Goal: Task Accomplishment & Management: Use online tool/utility

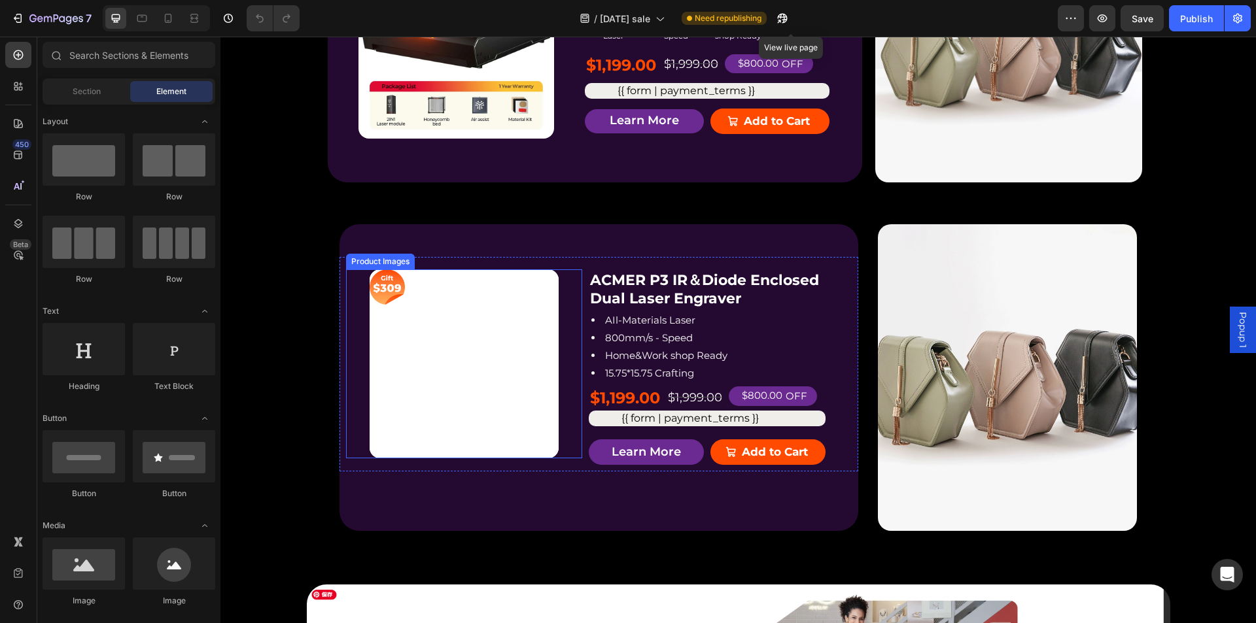
scroll to position [1374, 0]
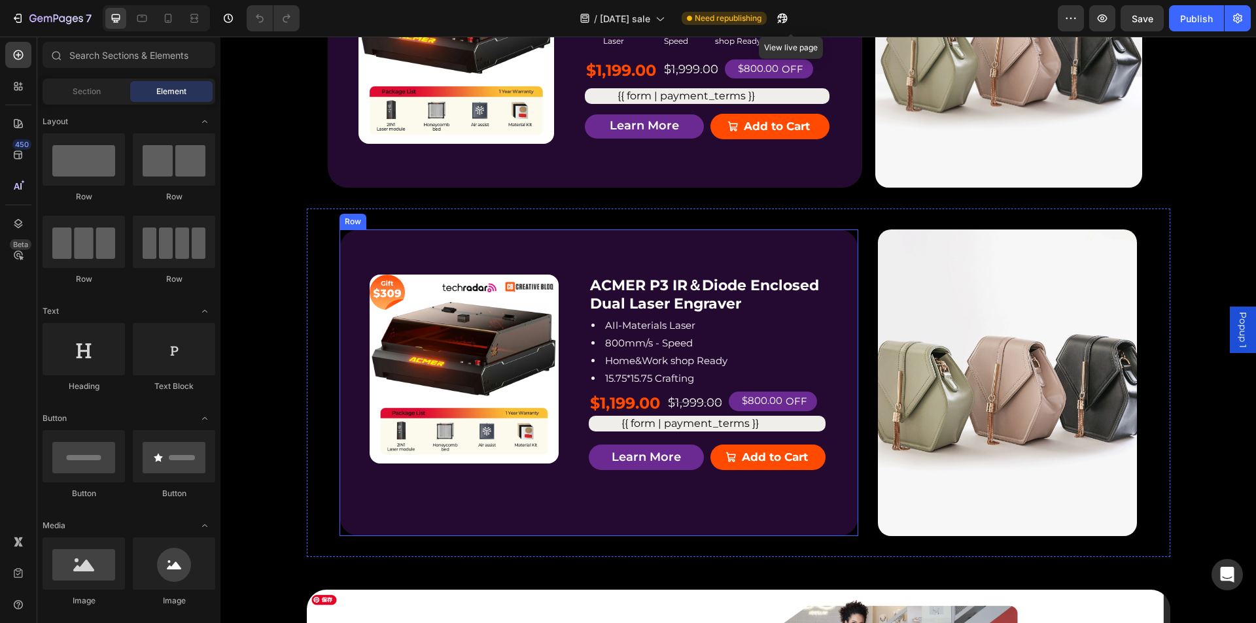
click at [555, 355] on div "Product Badge Product Images ACMER P3 IR＆Diode Enclosed Dual Laser Engraver Pro…" at bounding box center [598, 383] width 519 height 307
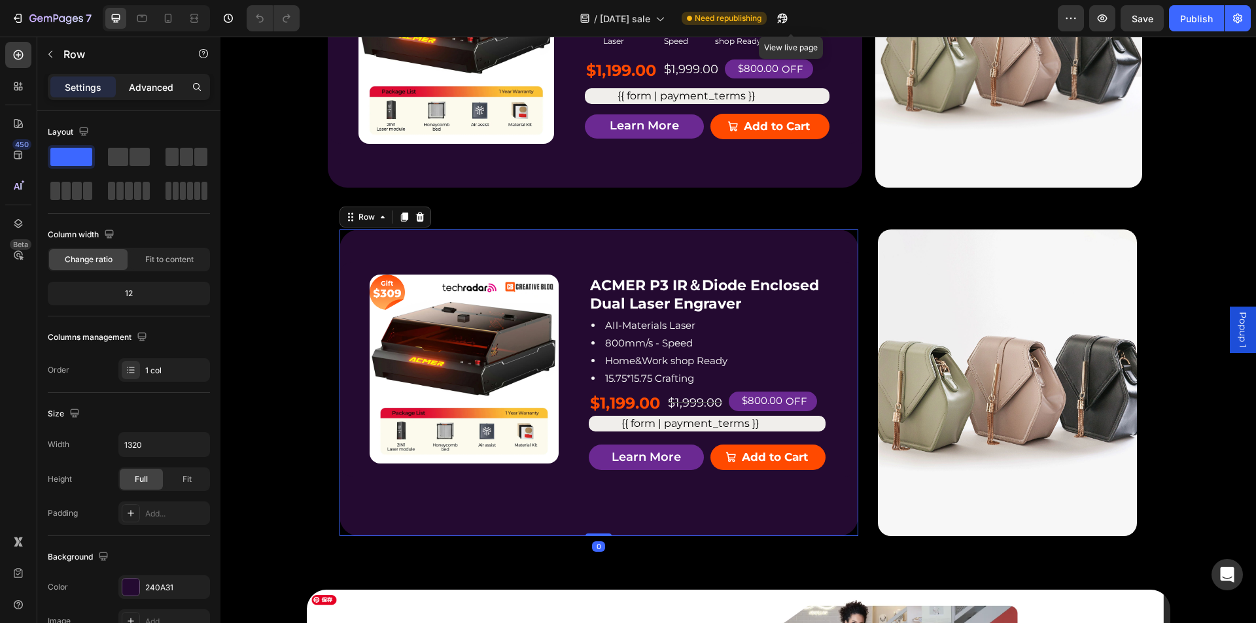
click at [143, 90] on p "Advanced" at bounding box center [151, 87] width 44 height 14
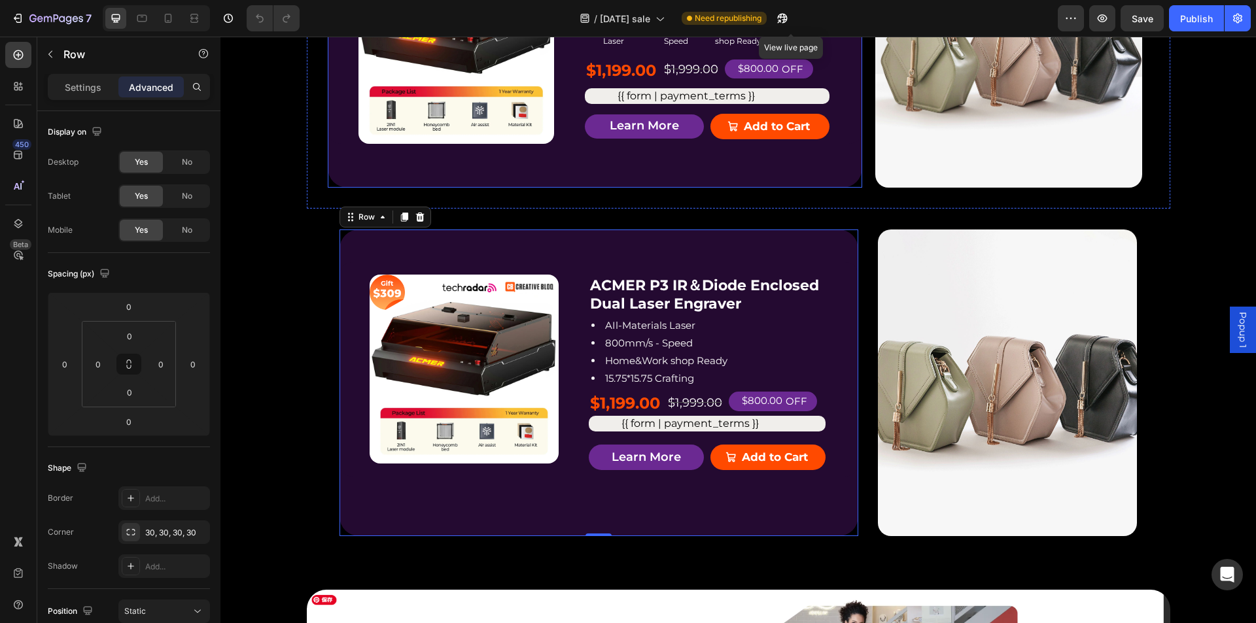
click at [511, 188] on div "Product Badge Product Images ACMER P3 IR＆Diode Enclosed Dual Laser Engraver Pro…" at bounding box center [595, 50] width 534 height 273
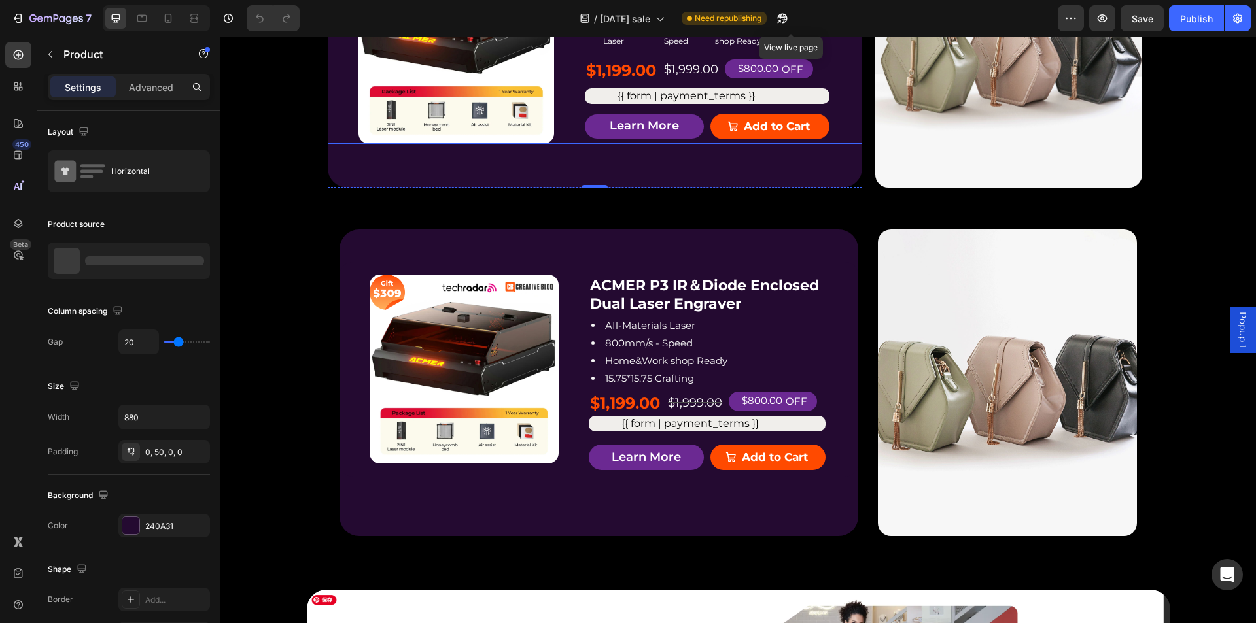
click at [576, 144] on div "Product Badge Product Images ACMER P3 IR＆Diode Enclosed Dual Laser Engraver Pro…" at bounding box center [595, 46] width 534 height 196
click at [153, 86] on p "Advanced" at bounding box center [151, 87] width 44 height 14
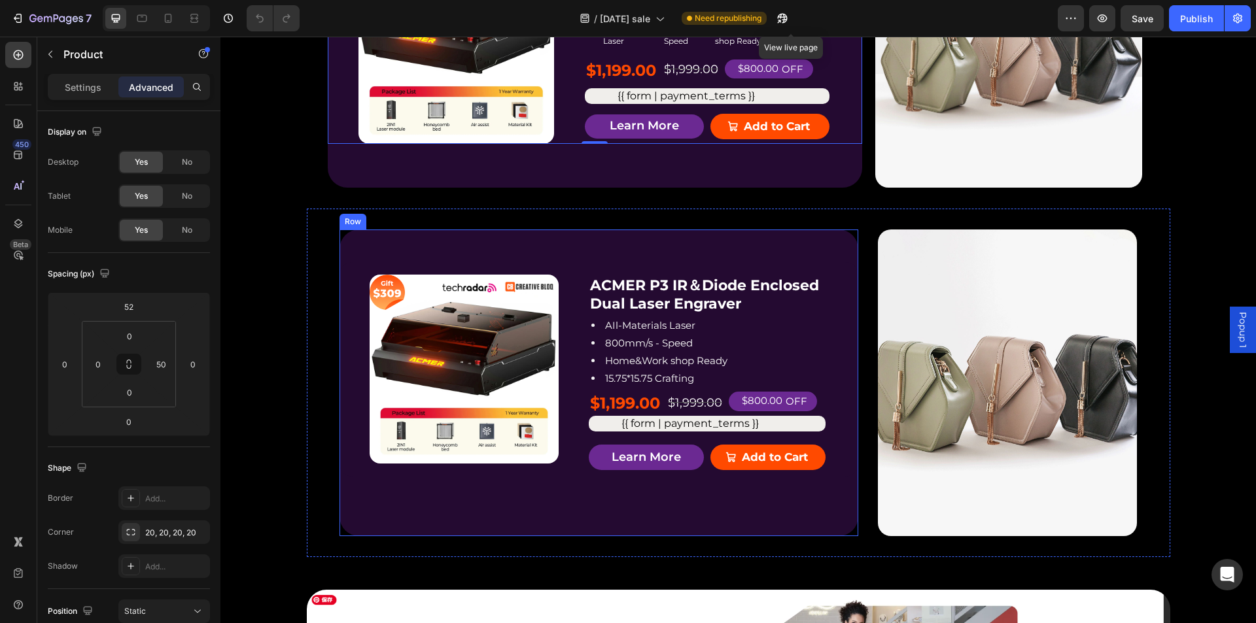
click at [706, 356] on div "Product Badge Product Images ACMER P3 IR＆Diode Enclosed Dual Laser Engraver Pro…" at bounding box center [598, 383] width 519 height 307
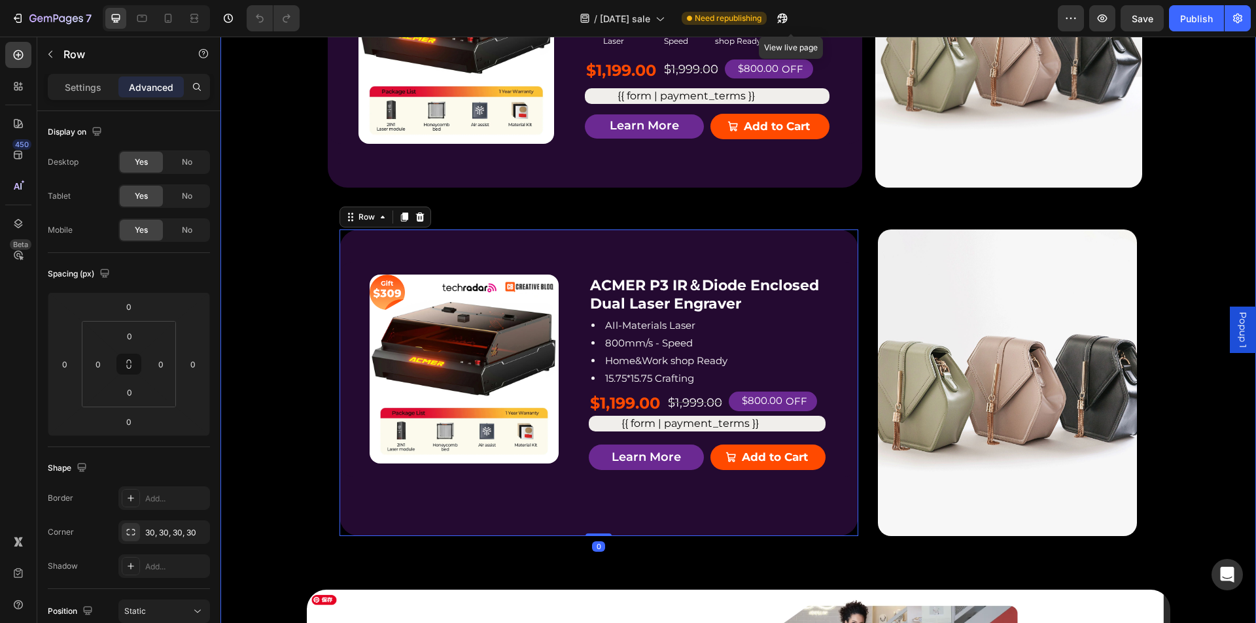
click at [311, 310] on div "P2 Free $168 Gift Button Image $168 Text Block Get a FREE ACMER M4 [PERSON_NAME…" at bounding box center [737, 480] width 1035 height 1306
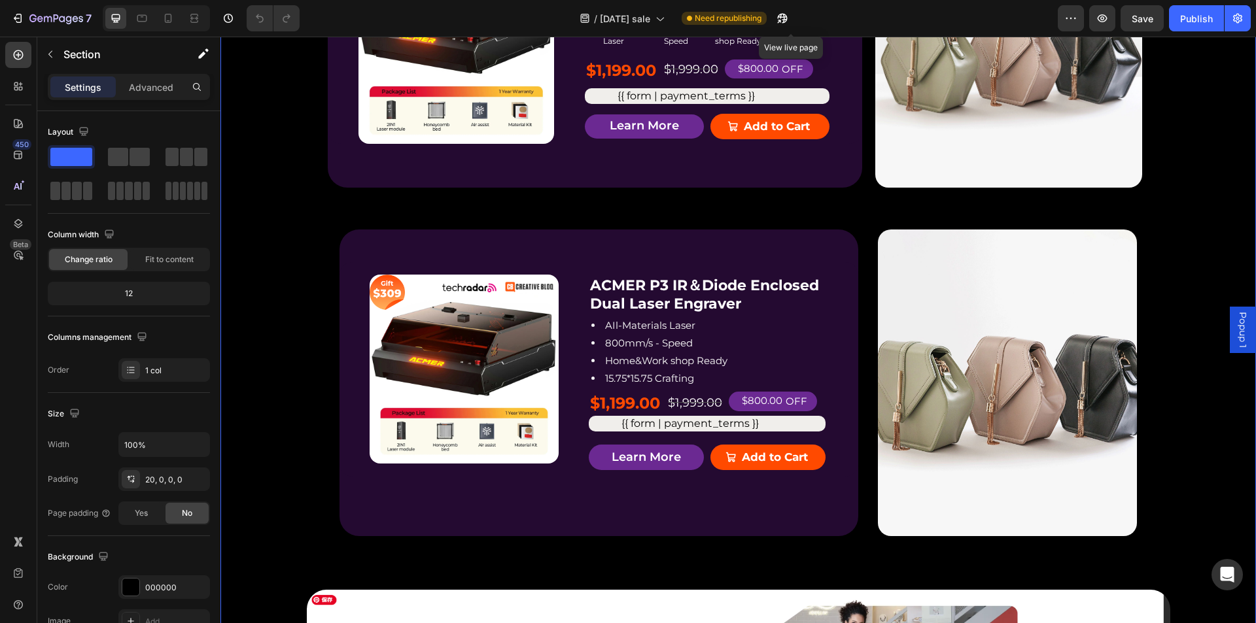
click at [289, 352] on div "P2 Free $168 Gift Button Image $168 Text Block Get a FREE ACMER M4 [PERSON_NAME…" at bounding box center [737, 480] width 1035 height 1306
click at [453, 322] on div "Product Badge Product Images ACMER P3 IR＆Diode Enclosed Dual Laser Engraver Pro…" at bounding box center [738, 383] width 863 height 349
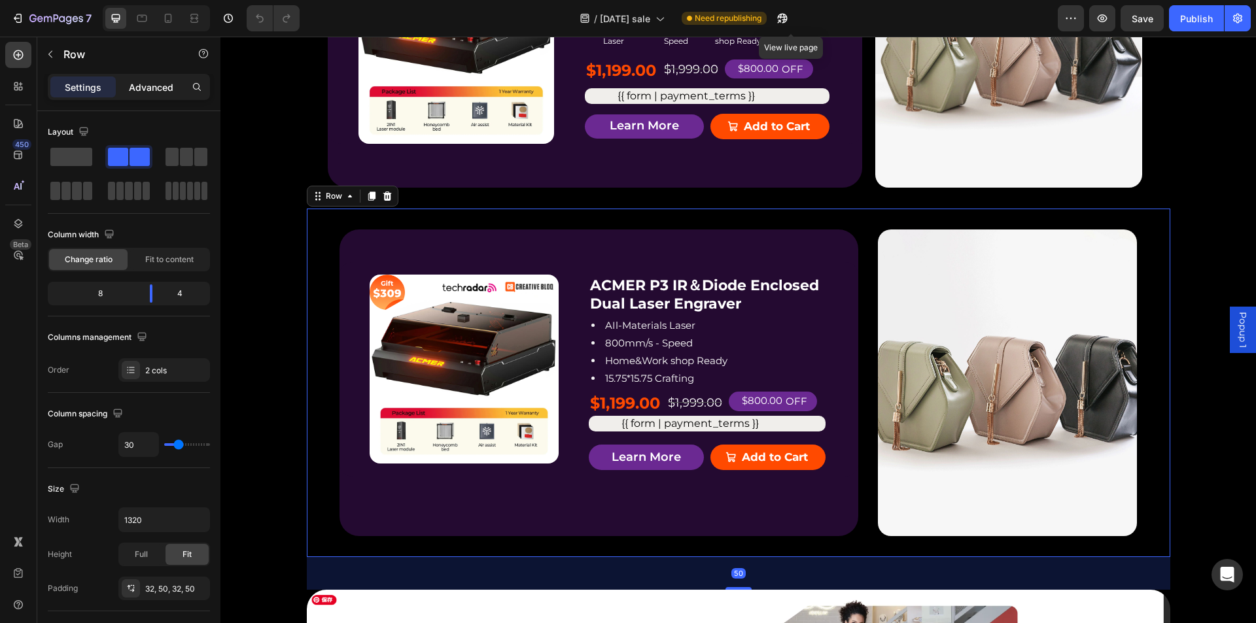
click at [122, 86] on div "Advanced" at bounding box center [150, 87] width 65 height 21
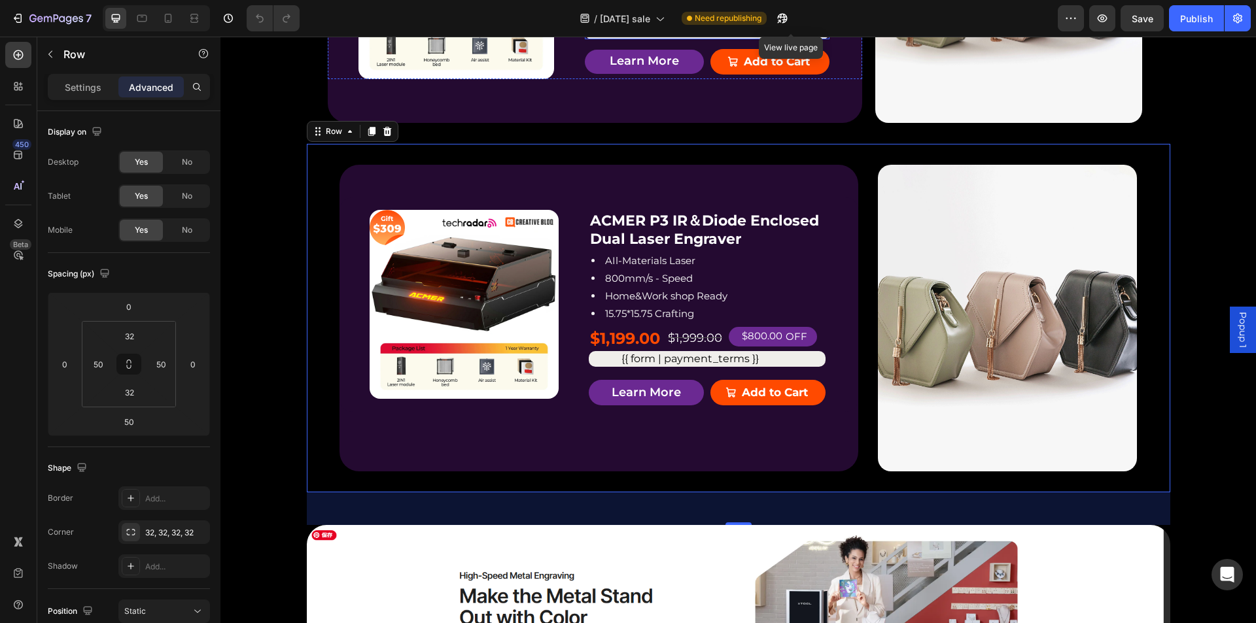
scroll to position [1439, 0]
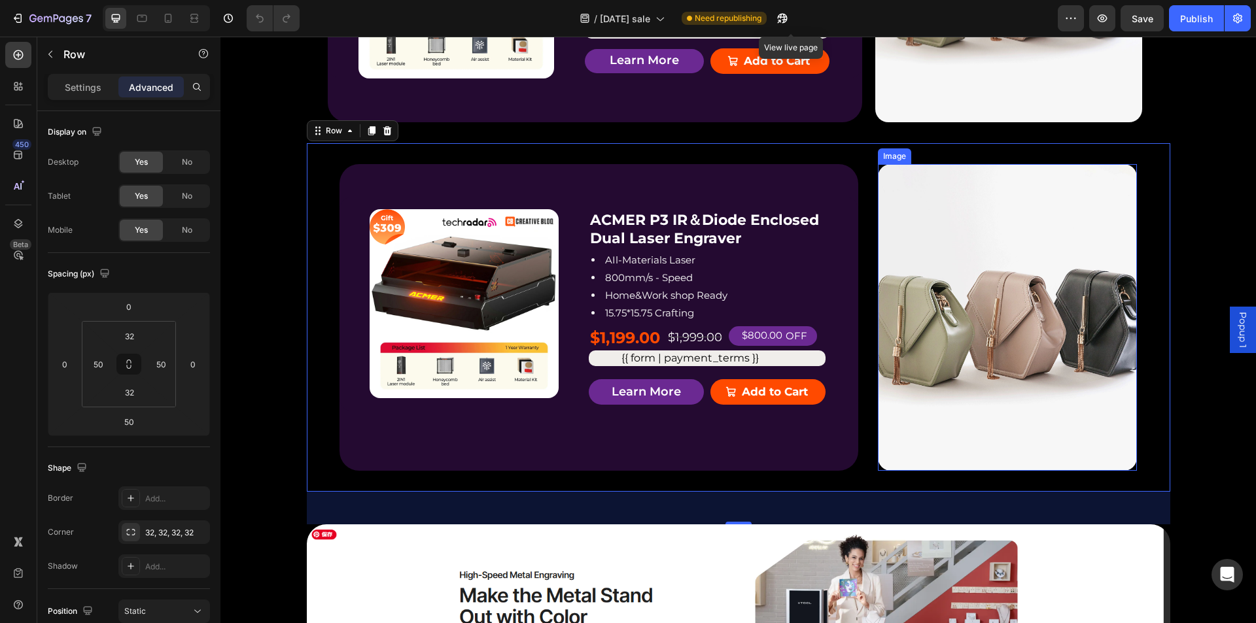
click at [918, 421] on img at bounding box center [1008, 317] width 260 height 307
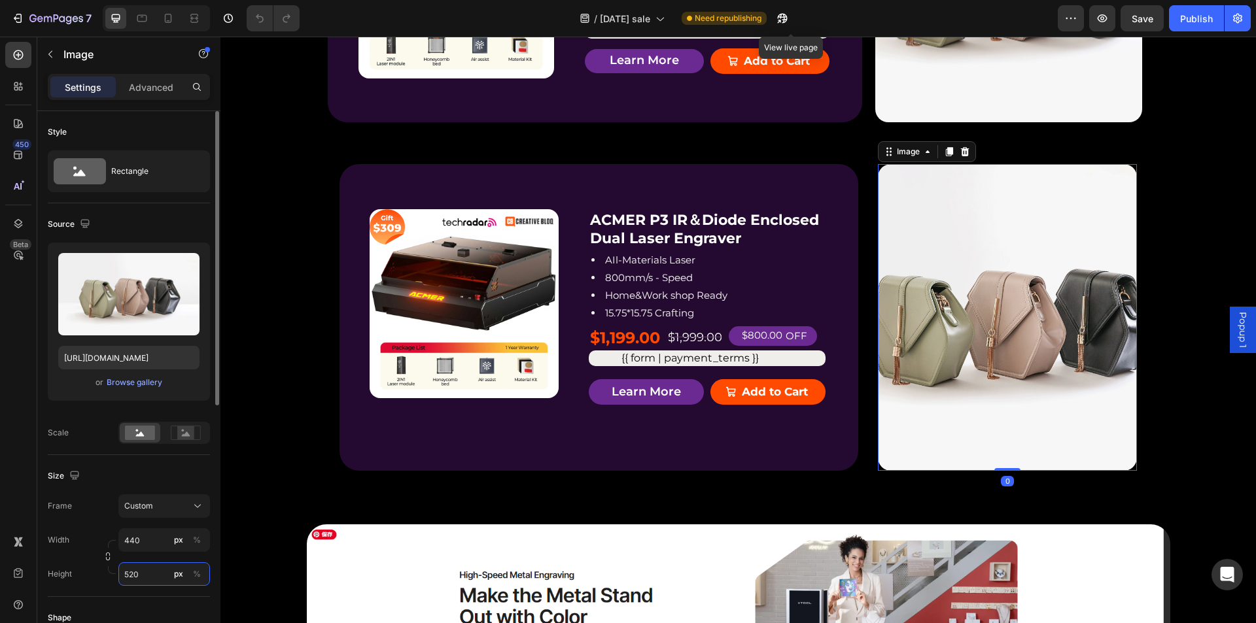
click at [147, 580] on input "520" at bounding box center [164, 575] width 92 height 24
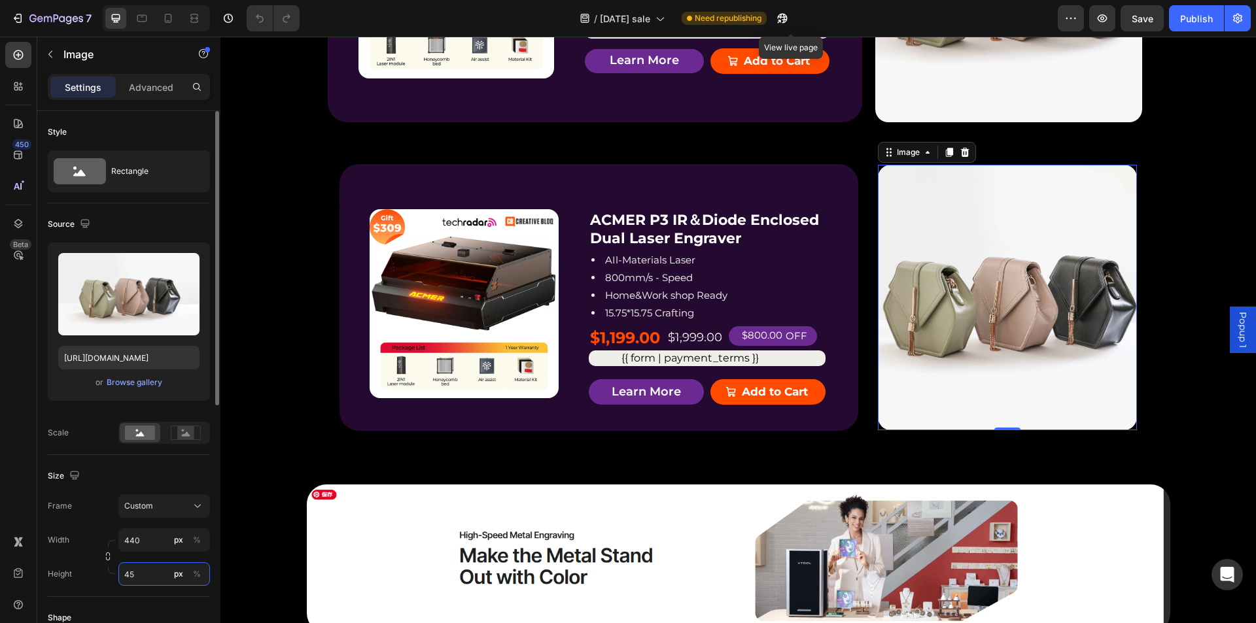
type input "4"
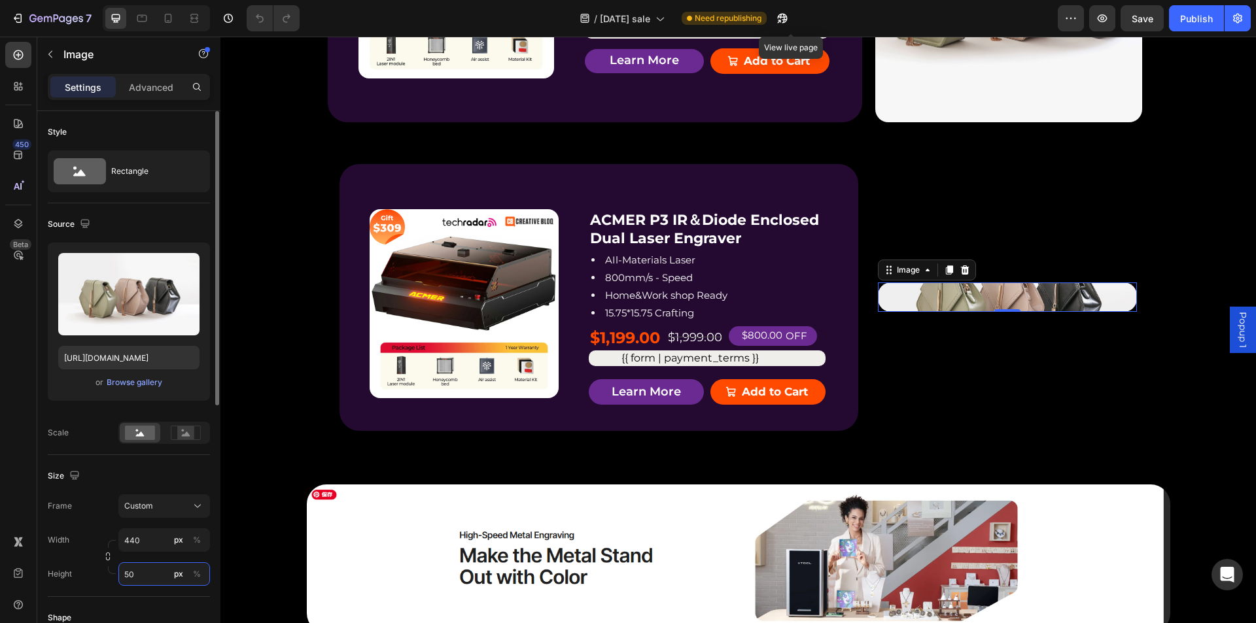
type input "500"
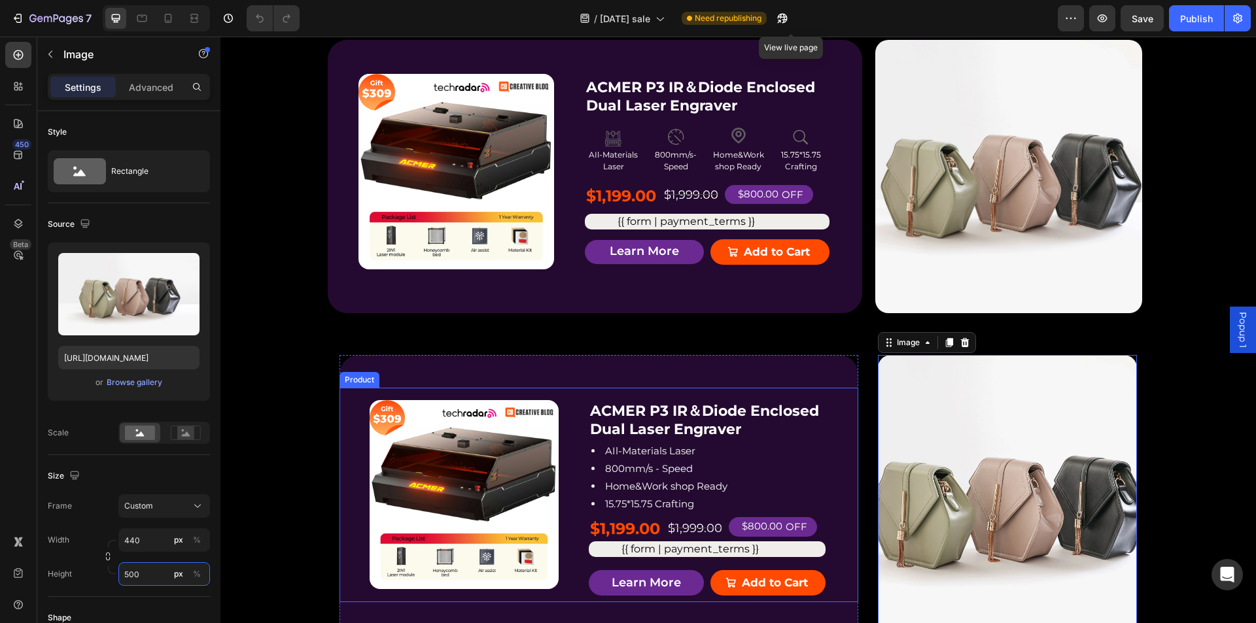
scroll to position [1243, 0]
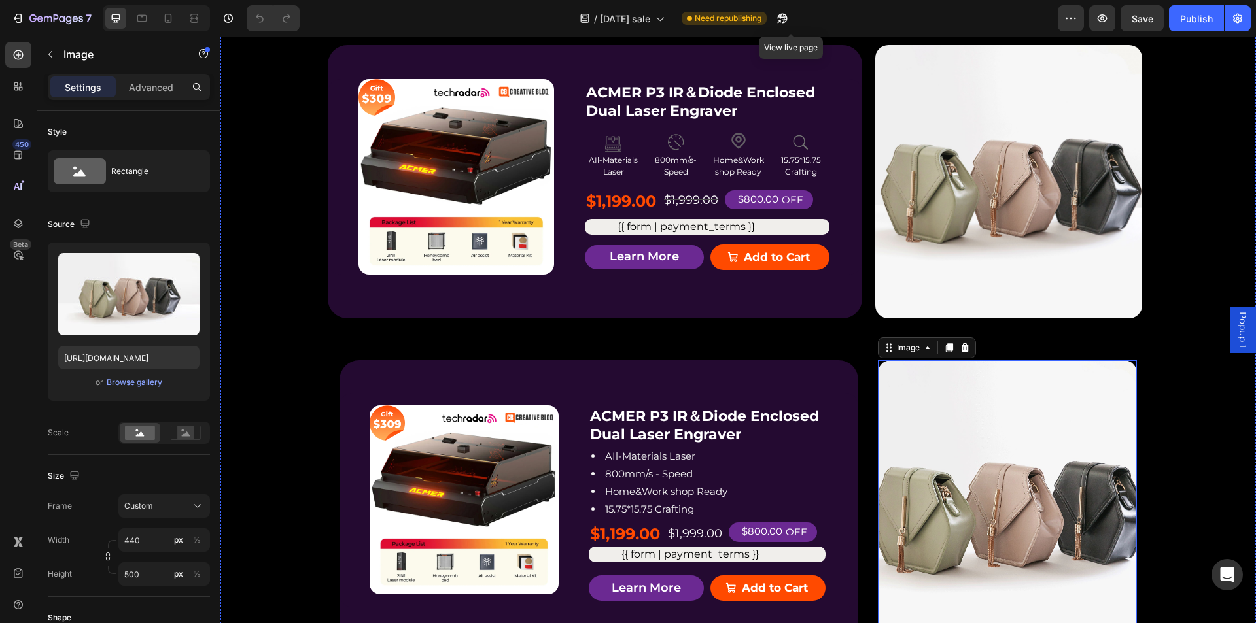
click at [748, 339] on div "Product Badge Product Images ACMER P3 IR＆Diode Enclosed Dual Laser Engraver Pro…" at bounding box center [738, 181] width 863 height 315
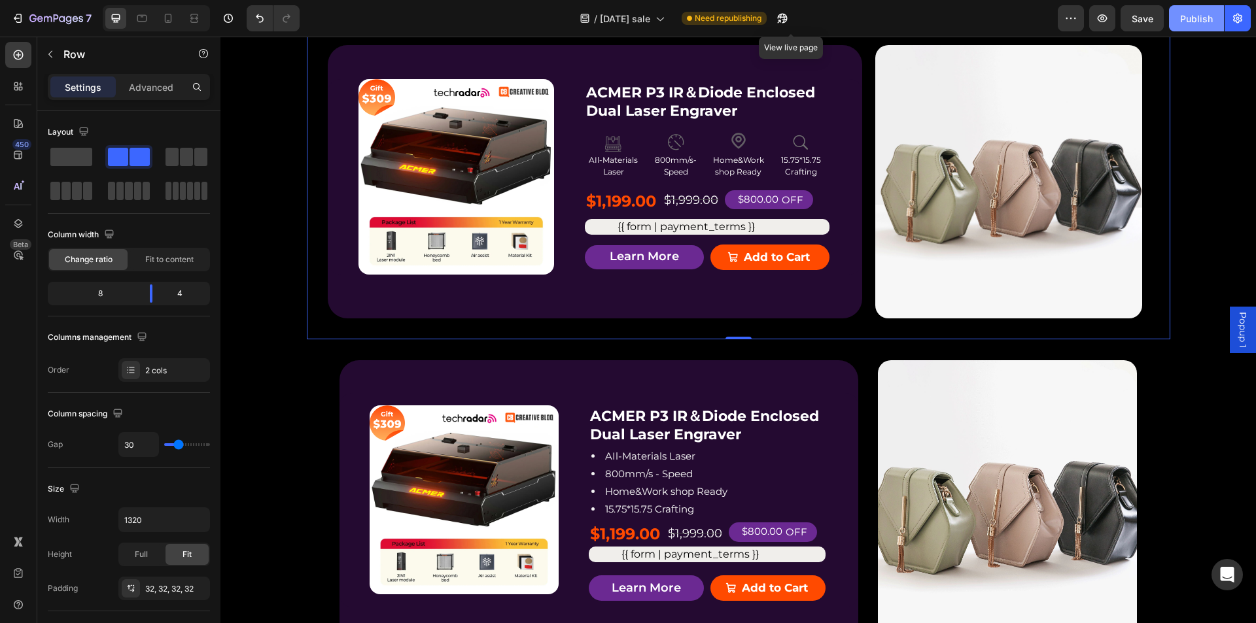
click at [1181, 20] on div "Publish" at bounding box center [1196, 19] width 33 height 14
click at [769, 11] on img at bounding box center [738, 11] width 863 height 0
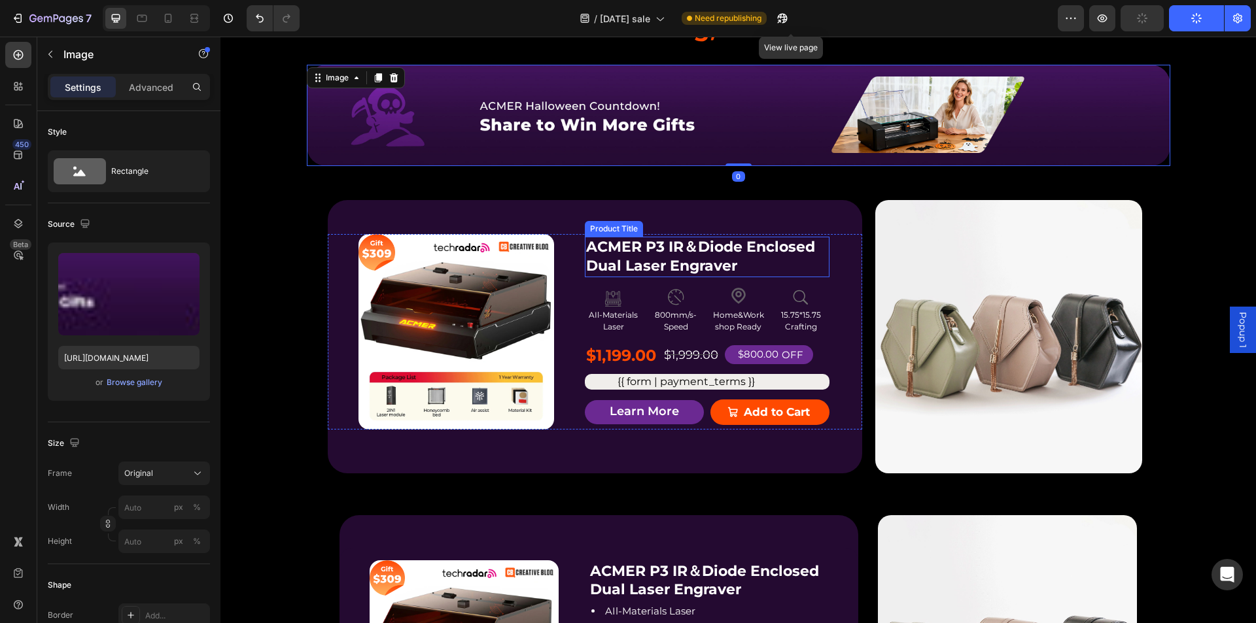
scroll to position [1177, 0]
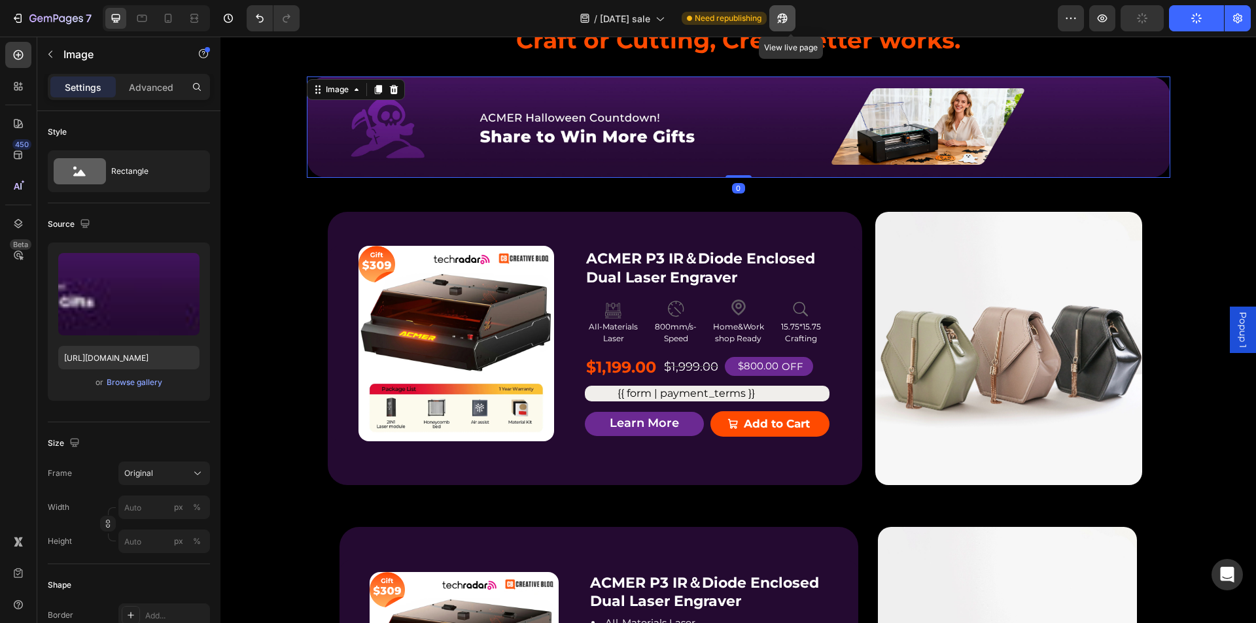
click at [786, 12] on icon "button" at bounding box center [782, 18] width 13 height 13
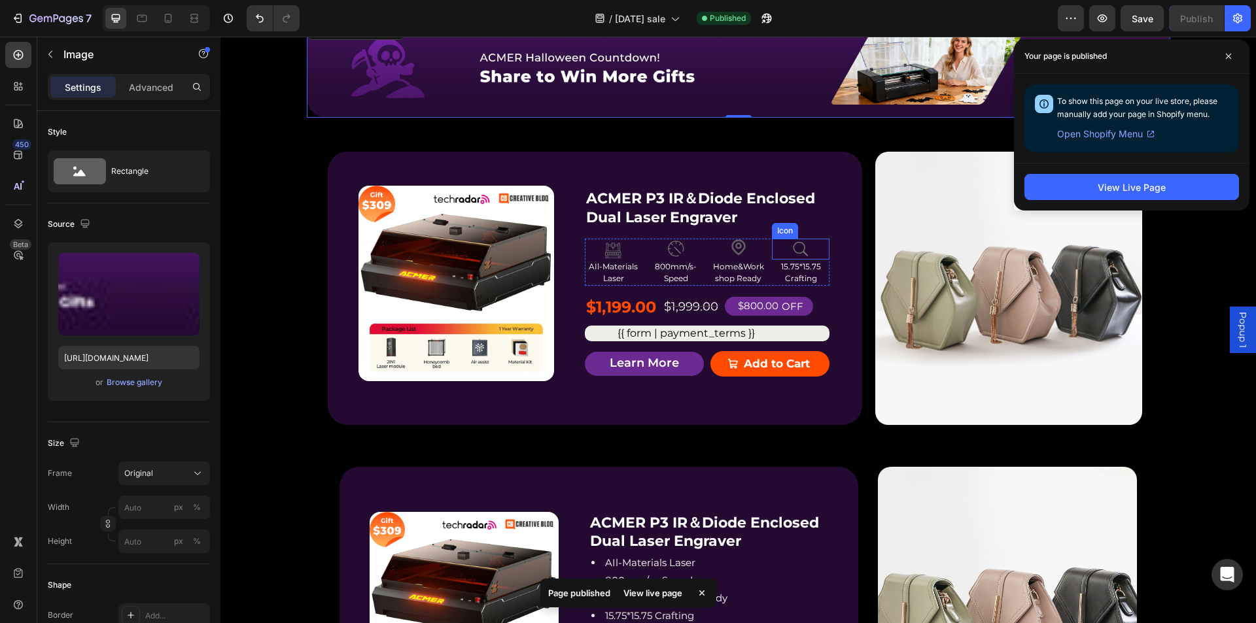
scroll to position [1439, 0]
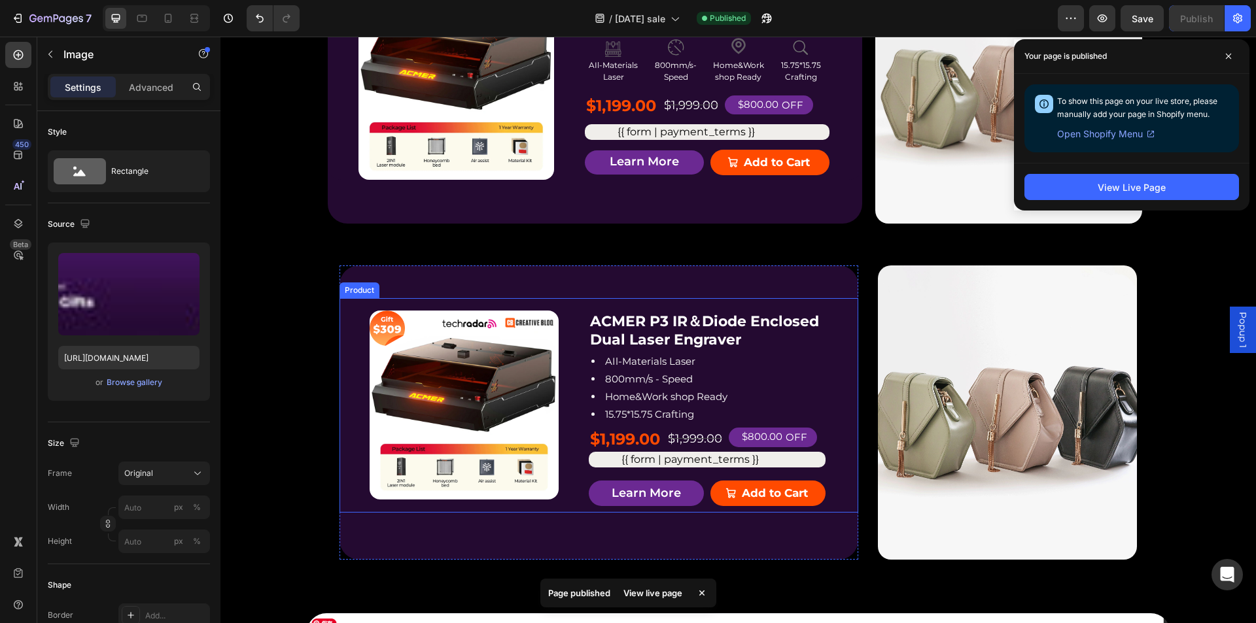
click at [742, 271] on div "Product Badge Product Images ACMER P3 IR＆Diode Enclosed Dual Laser Engraver Pro…" at bounding box center [598, 413] width 519 height 295
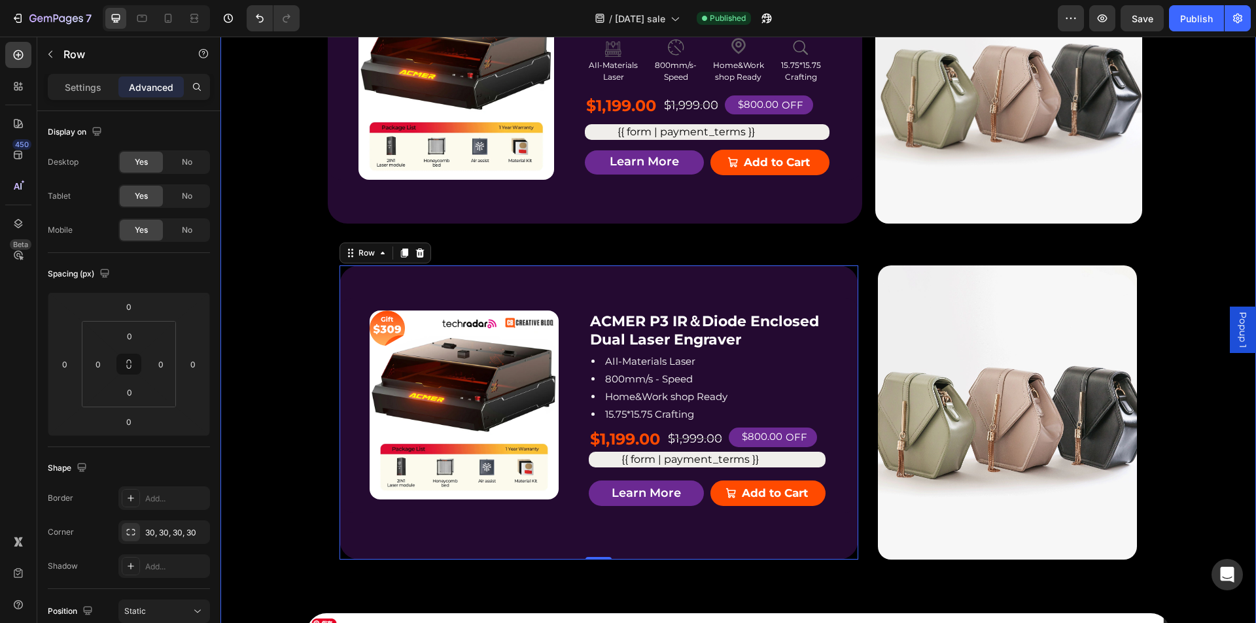
click at [312, 290] on div "Product Badge Product Images ACMER P3 IR＆Diode Enclosed Dual Laser Engraver Pro…" at bounding box center [738, 413] width 863 height 337
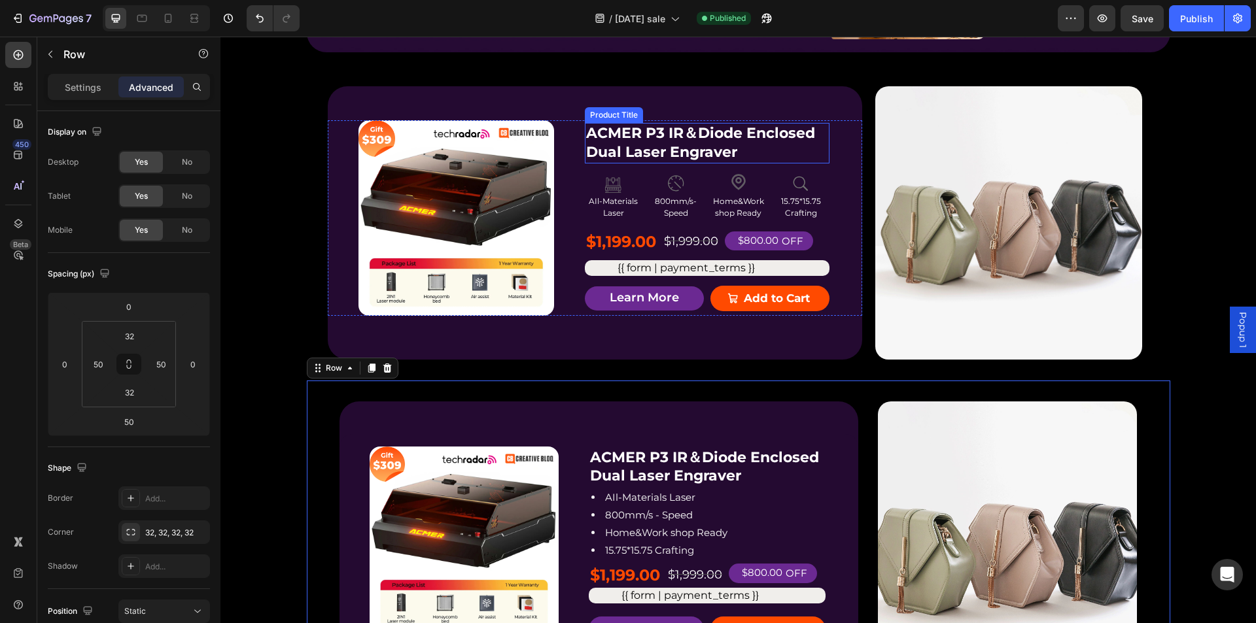
scroll to position [1308, 0]
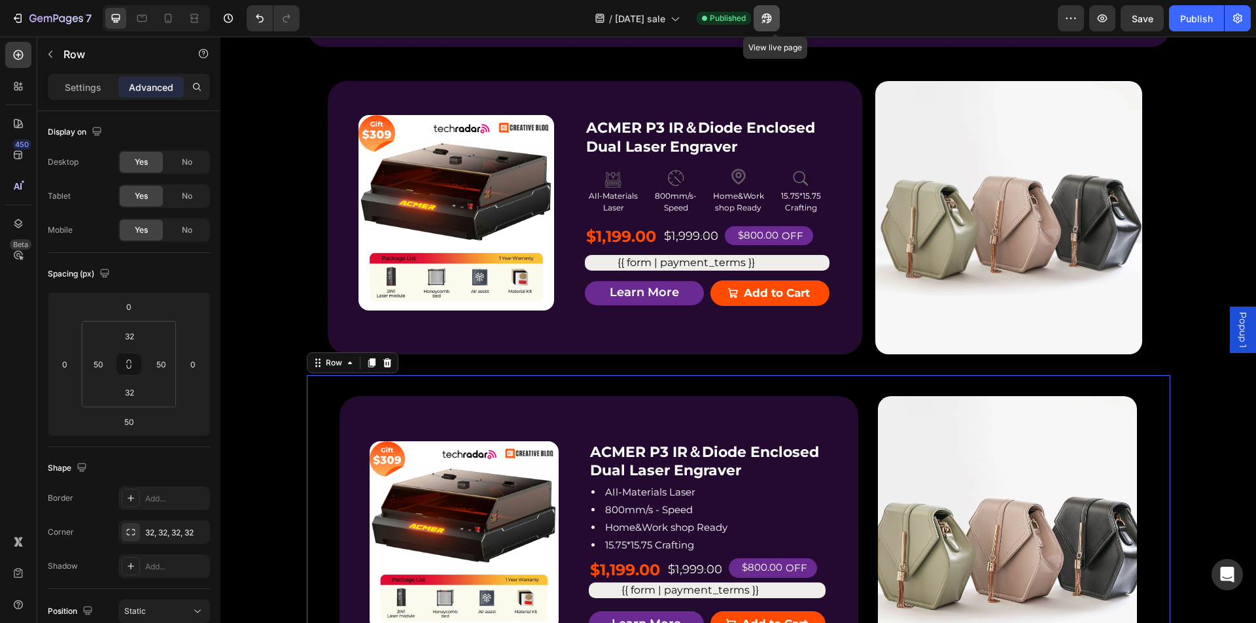
click at [773, 12] on icon "button" at bounding box center [766, 18] width 13 height 13
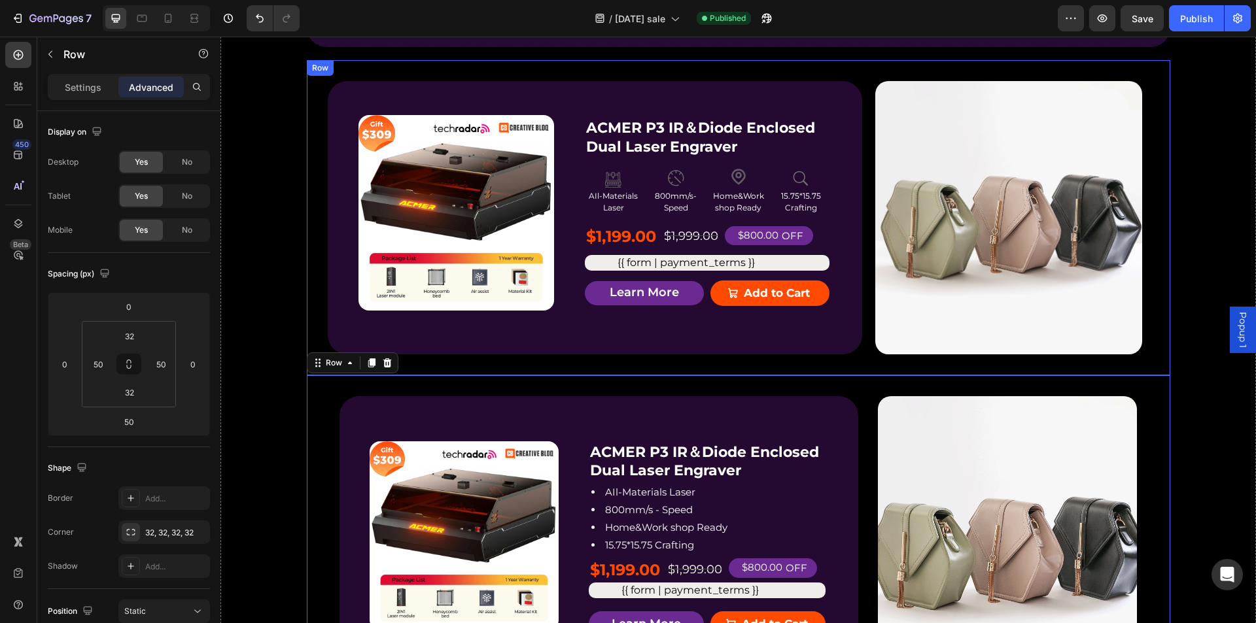
click at [563, 360] on div "Product Badge Product Images ACMER P3 IR＆Diode Enclosed Dual Laser Engraver Pro…" at bounding box center [738, 217] width 863 height 315
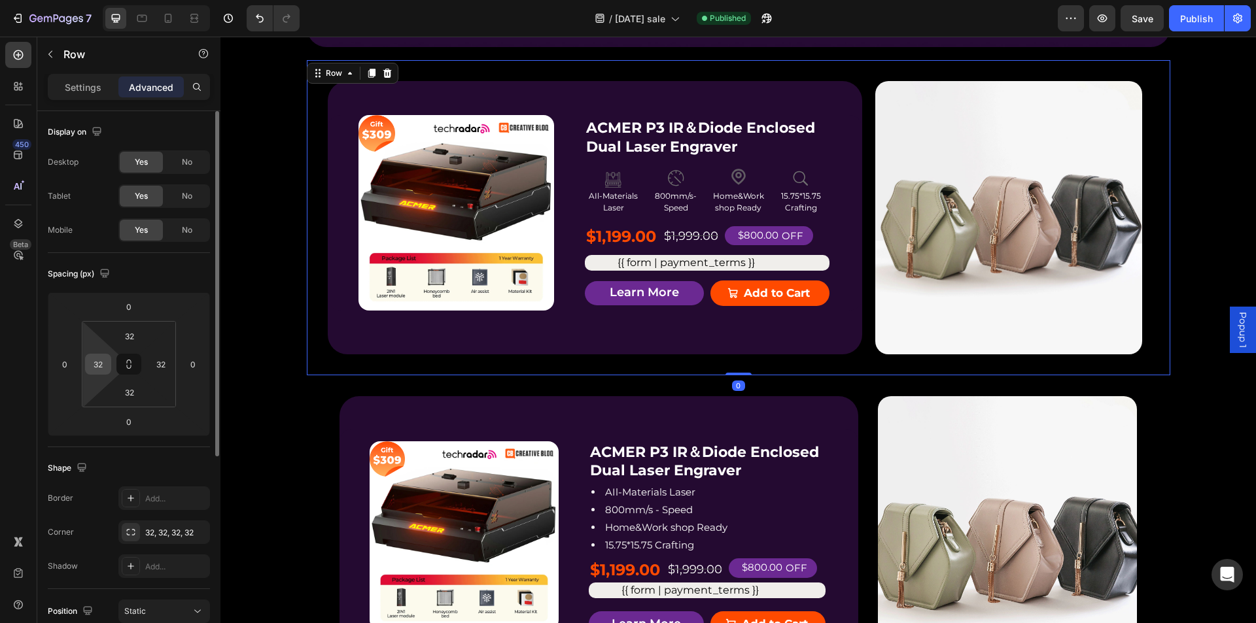
click at [98, 365] on input "32" at bounding box center [98, 365] width 20 height 20
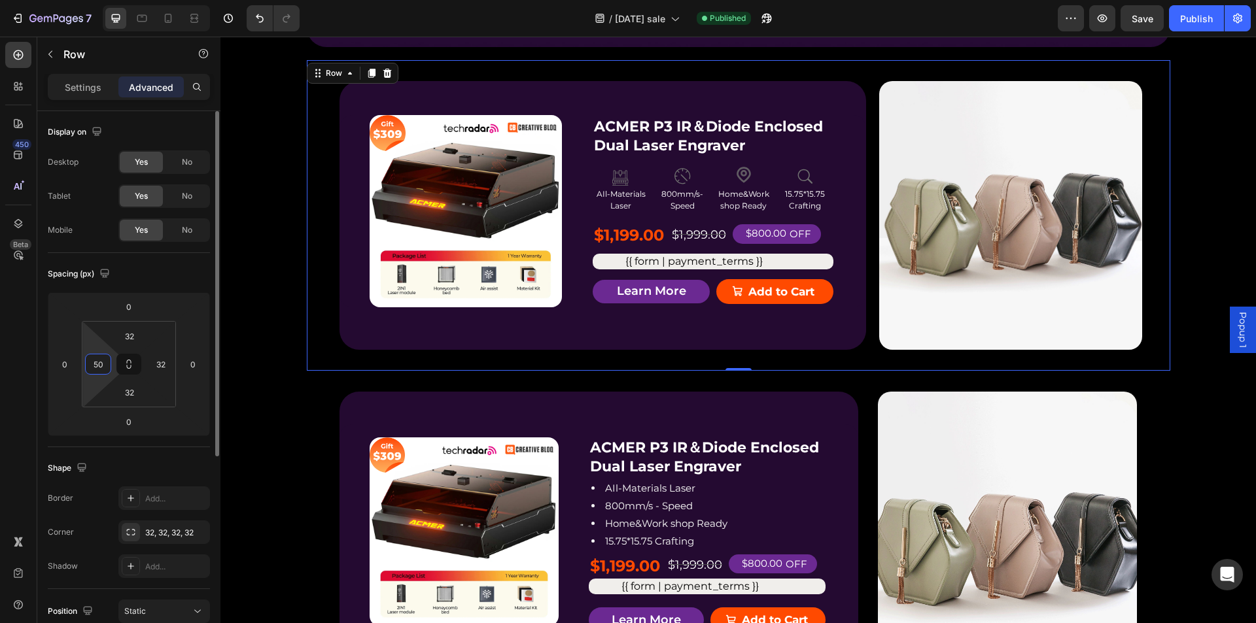
type input "50"
type input "2"
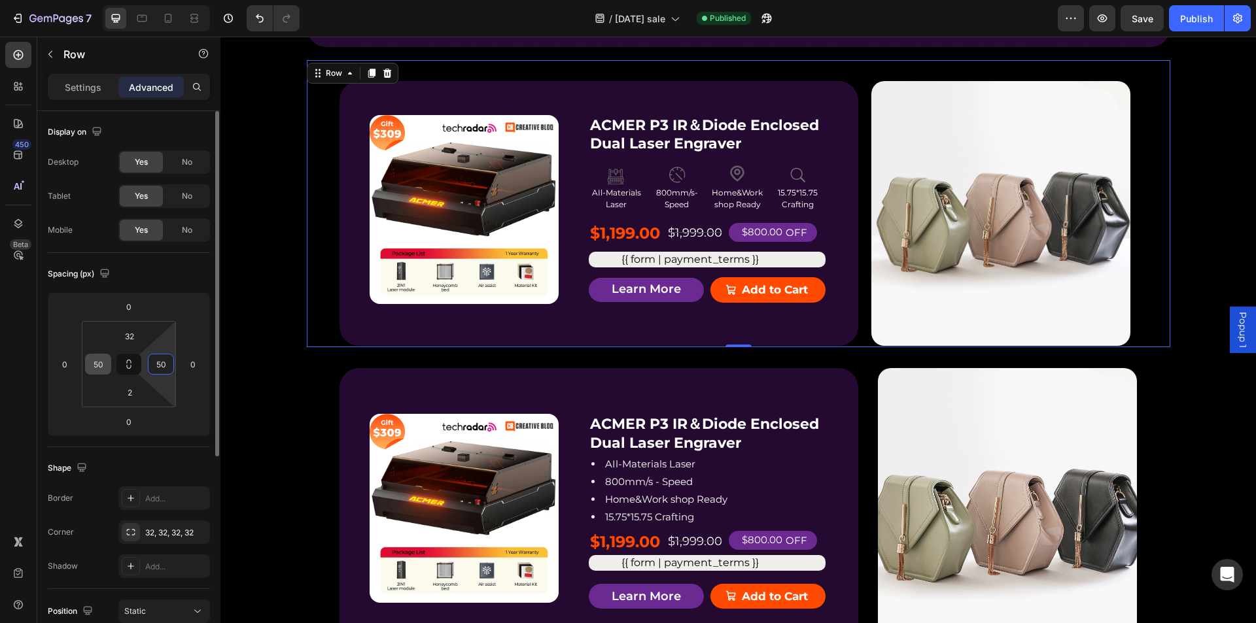
type input "50"
click at [129, 398] on input "2" at bounding box center [129, 393] width 26 height 20
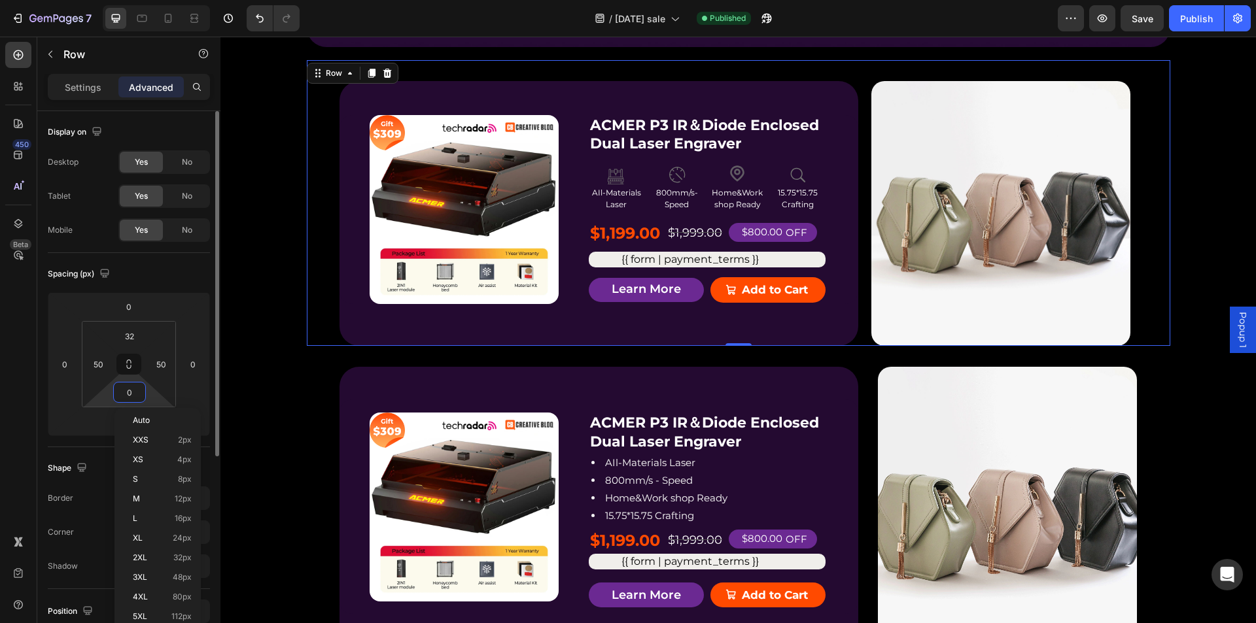
type input "0"
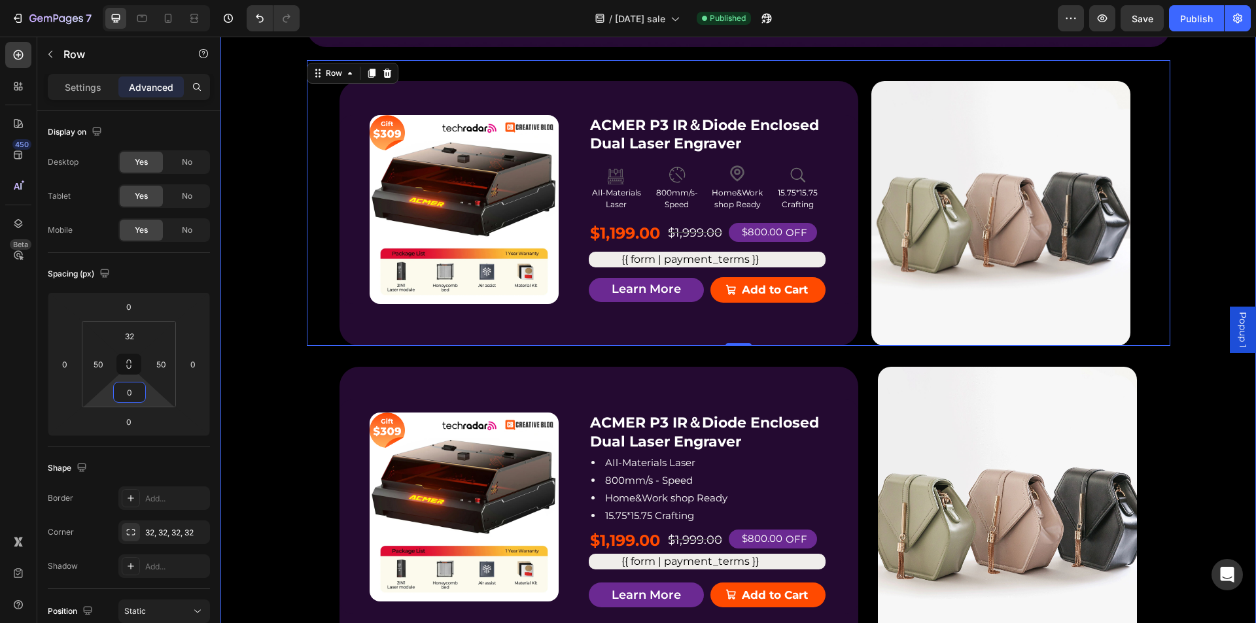
click at [317, 352] on div "Product Badge Product Images ACMER P3 IR＆Diode Enclosed Dual Laser Engraver Pro…" at bounding box center [738, 514] width 863 height 337
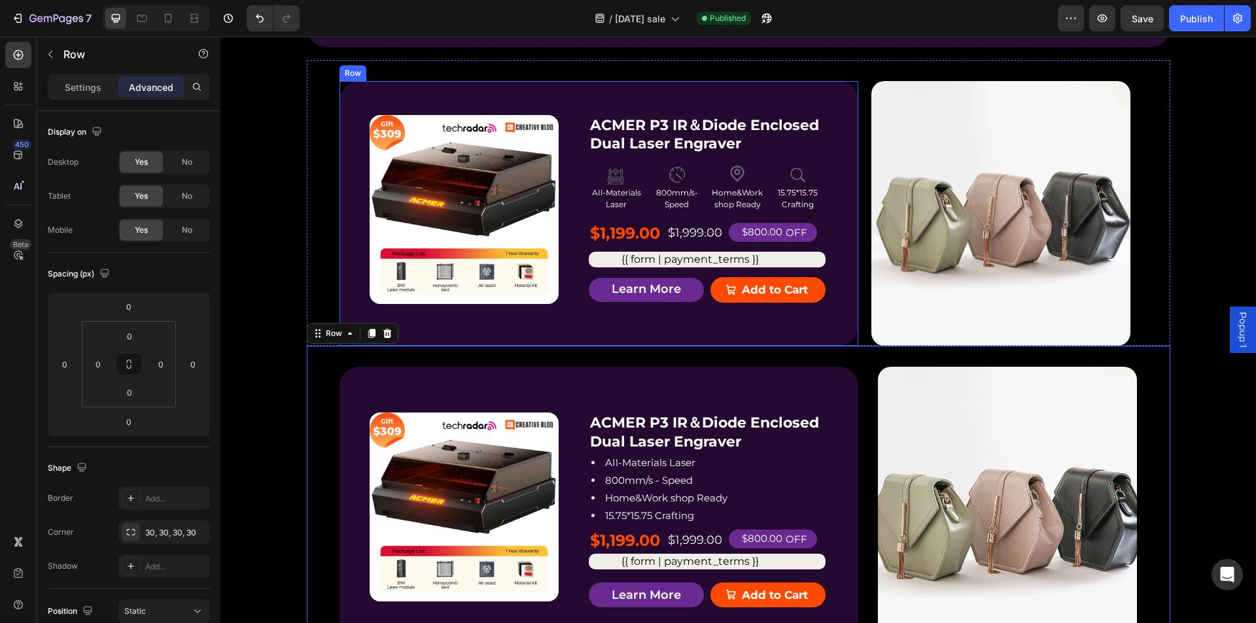
click at [476, 338] on div "Product Badge Product Images ACMER P3 IR＆Diode Enclosed Dual Laser Engraver Pro…" at bounding box center [598, 214] width 519 height 266
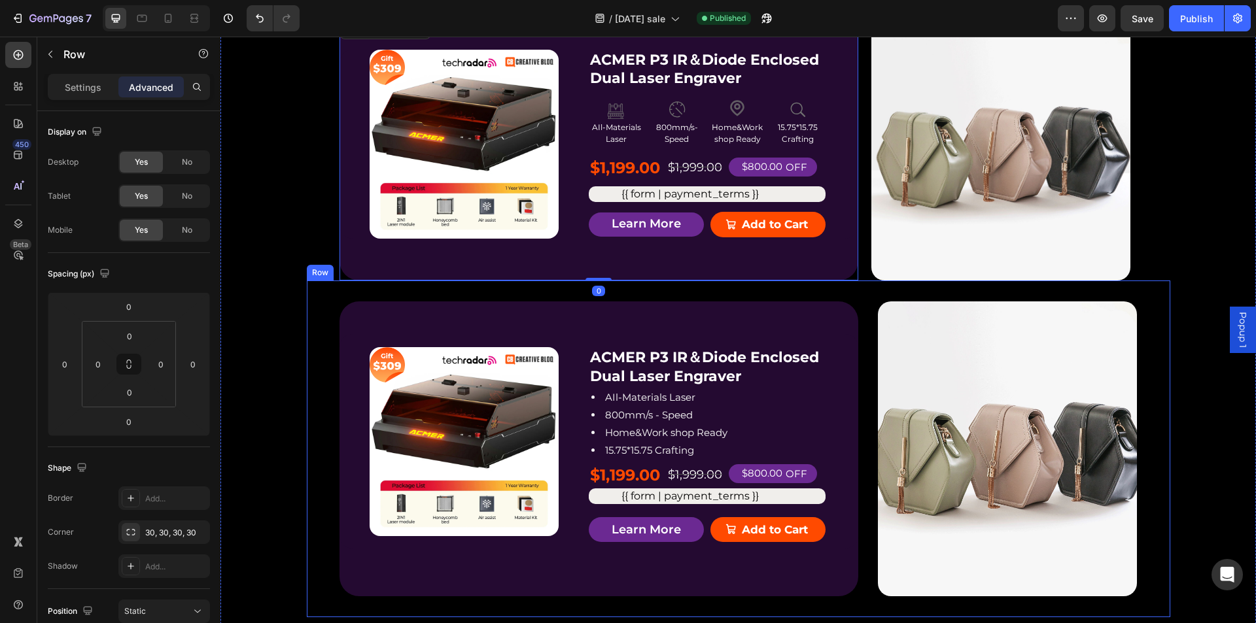
click at [440, 297] on div "Product Badge Product Images ACMER P3 IR＆Diode Enclosed Dual Laser Engraver Pro…" at bounding box center [738, 449] width 863 height 337
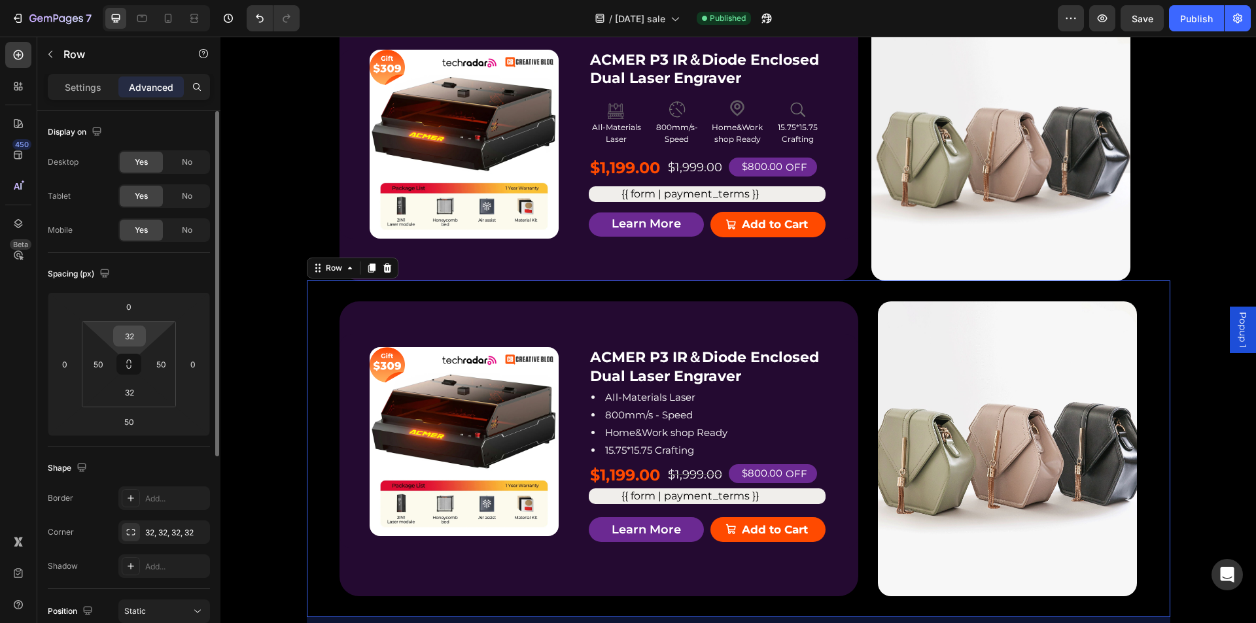
click at [128, 339] on input "32" at bounding box center [129, 336] width 26 height 20
type input "0"
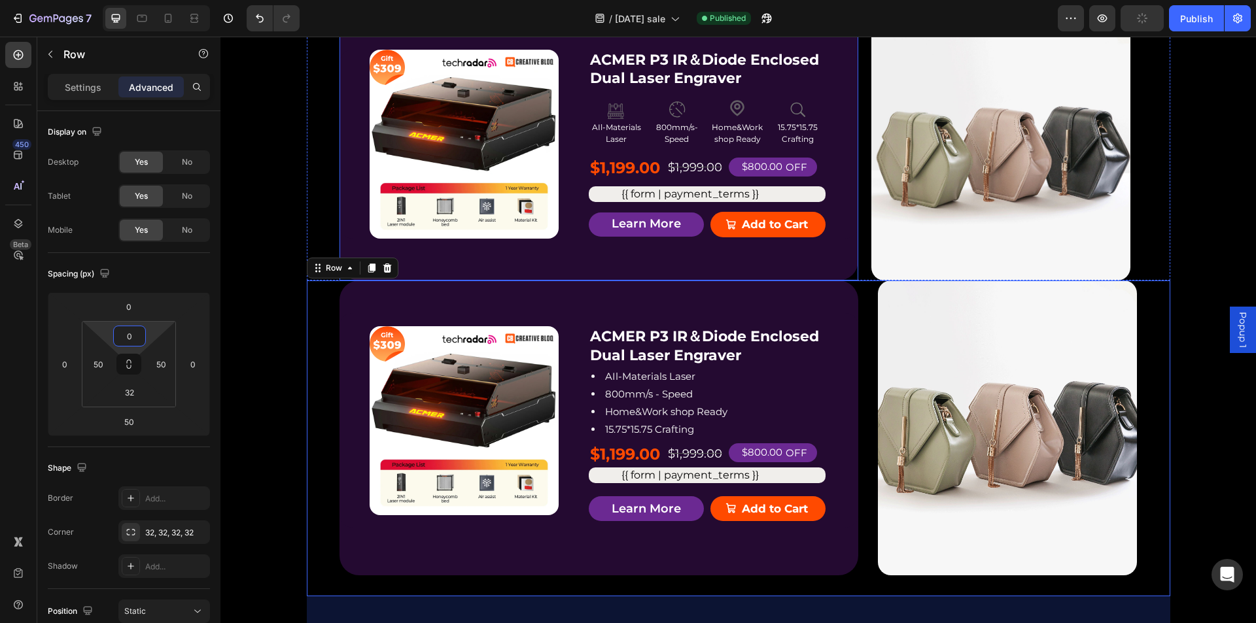
click at [522, 253] on div "Product Badge Product Images ACMER P3 IR＆Diode Enclosed Dual Laser Engraver Pro…" at bounding box center [598, 149] width 519 height 266
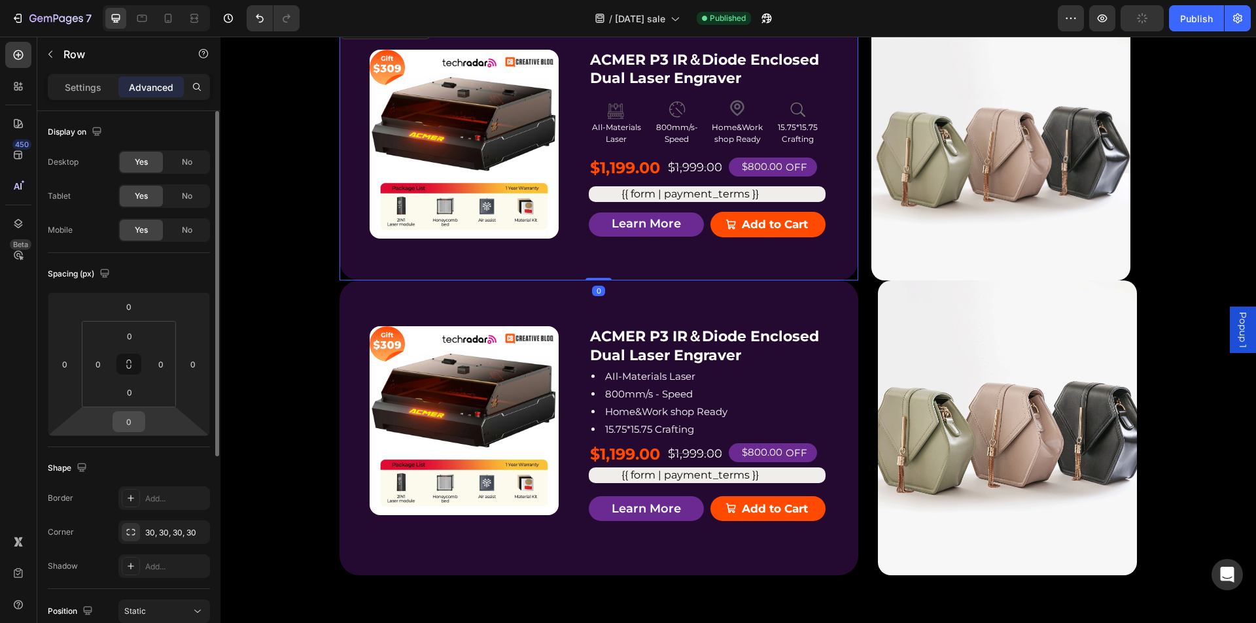
click at [131, 419] on input "0" at bounding box center [129, 422] width 26 height 20
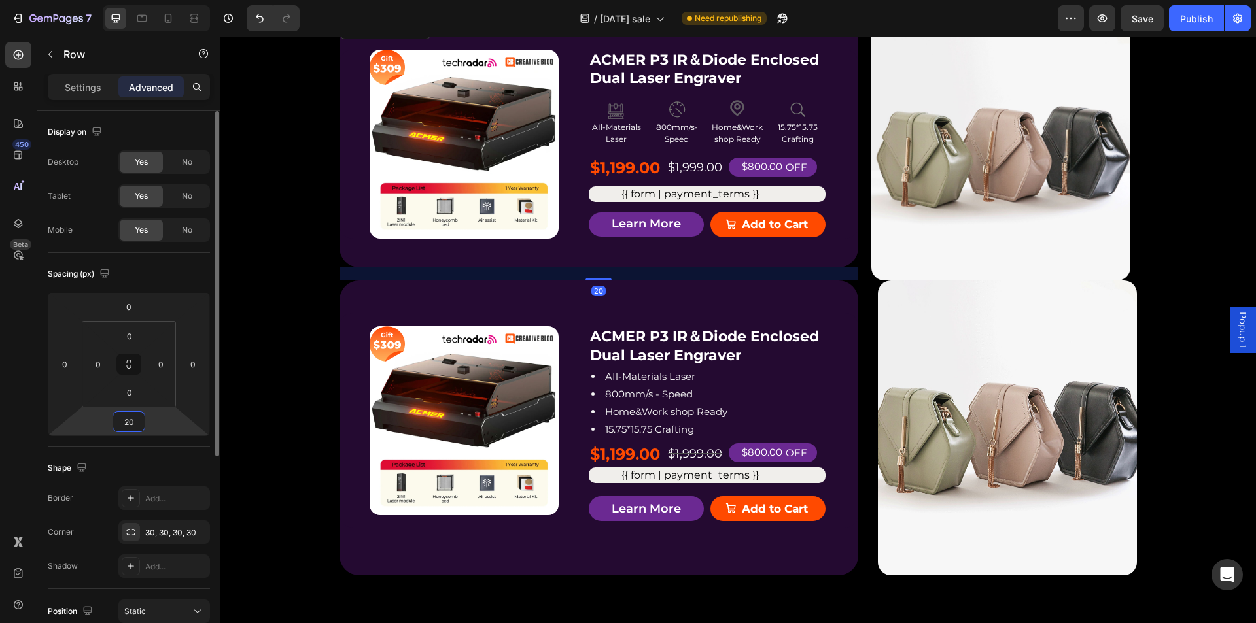
type input "2"
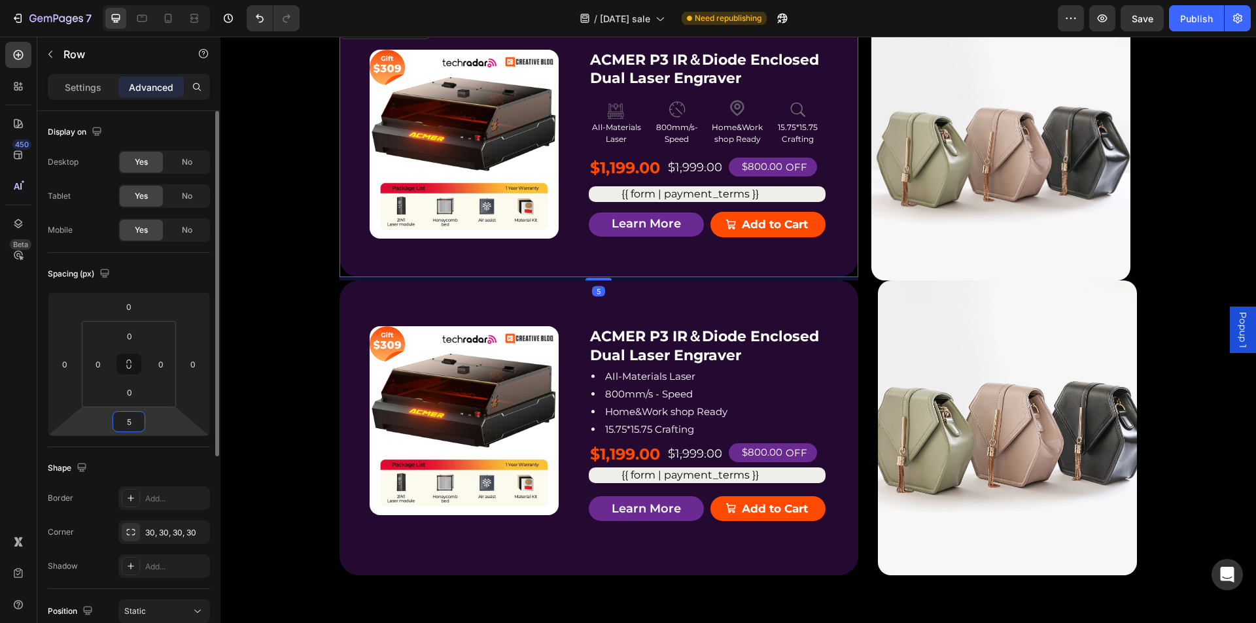
type input "50"
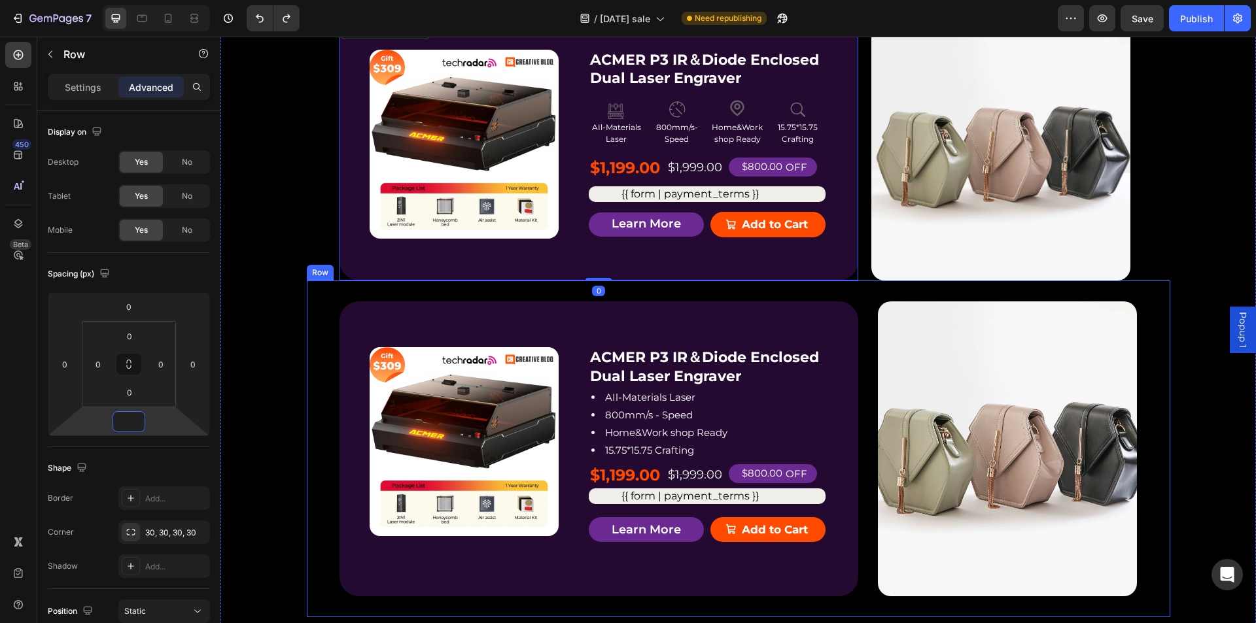
click at [383, 289] on div "Product Badge Product Images ACMER P3 IR＆Diode Enclosed Dual Laser Engraver Pro…" at bounding box center [738, 449] width 863 height 337
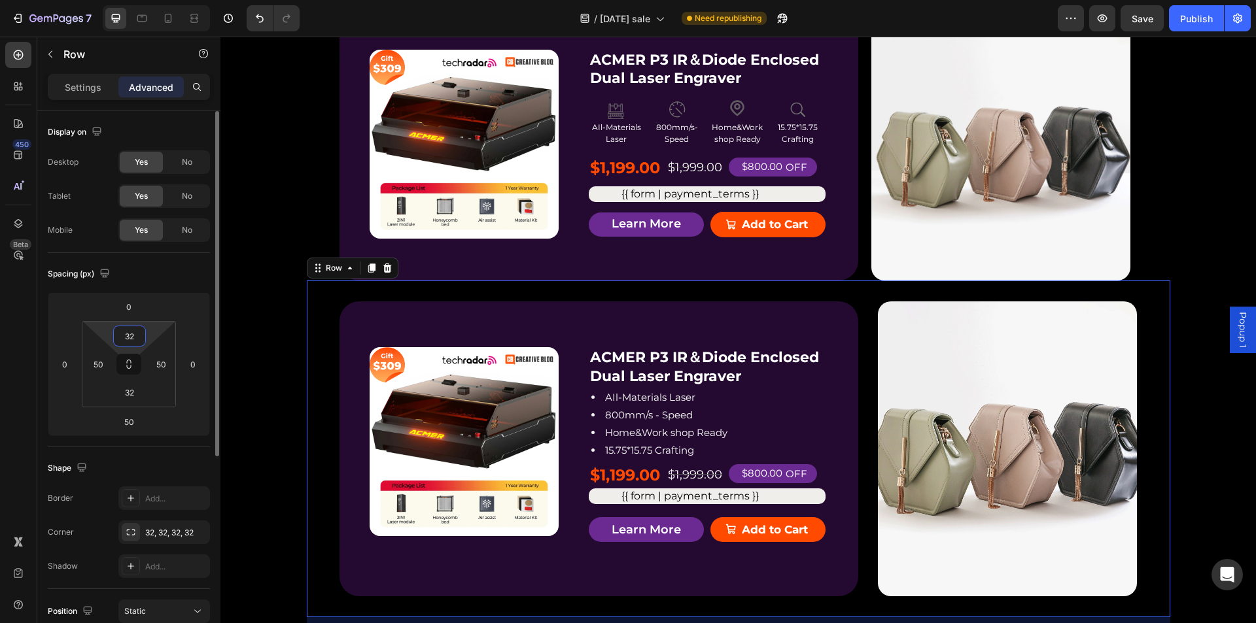
click at [135, 333] on input "32" at bounding box center [129, 336] width 26 height 20
type input "0"
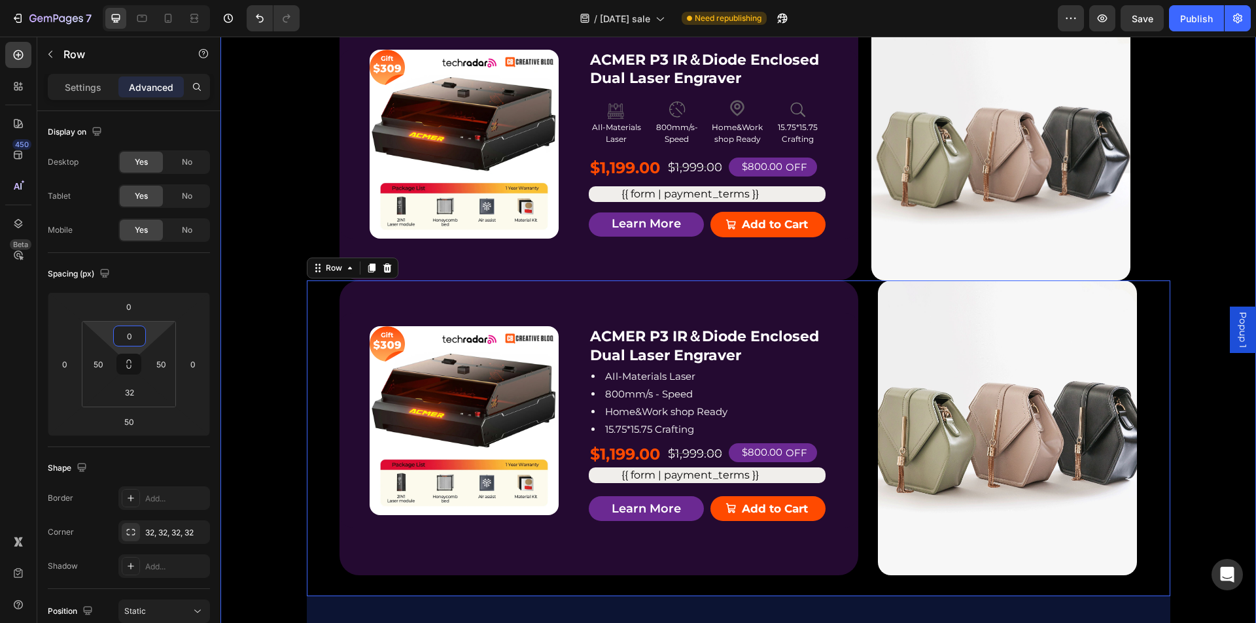
click at [319, 224] on div "Product Badge Product Images ACMER P3 IR＆Diode Enclosed Dual Laser Engraver Pro…" at bounding box center [738, 138] width 863 height 287
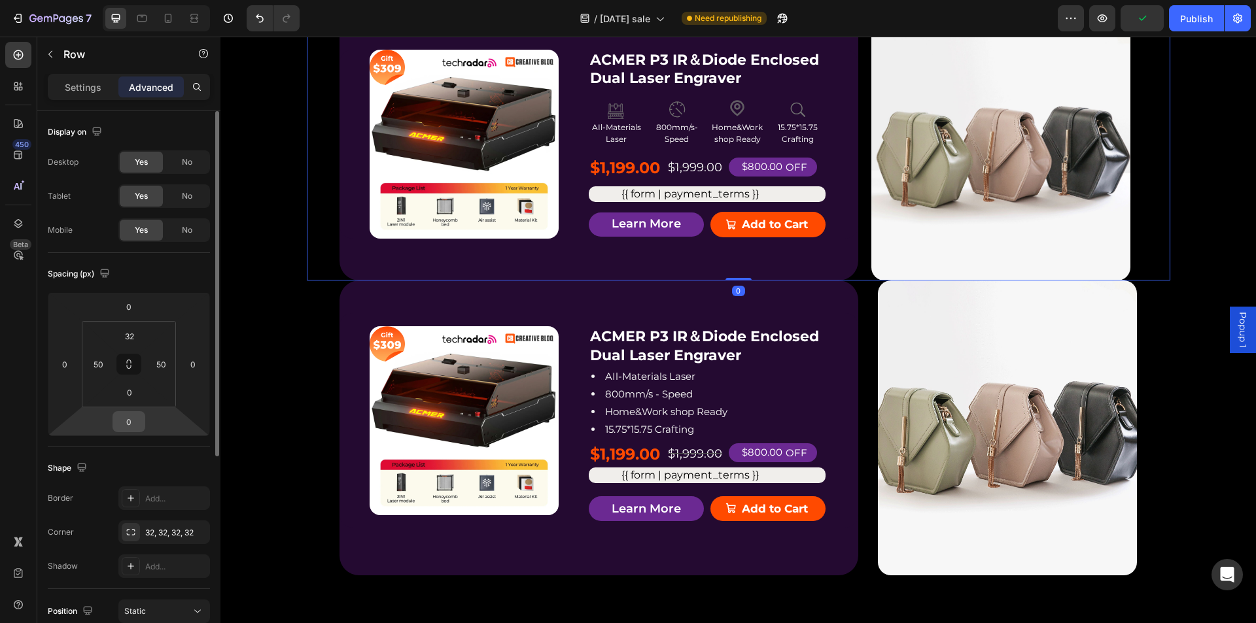
click at [127, 424] on input "0" at bounding box center [129, 422] width 26 height 20
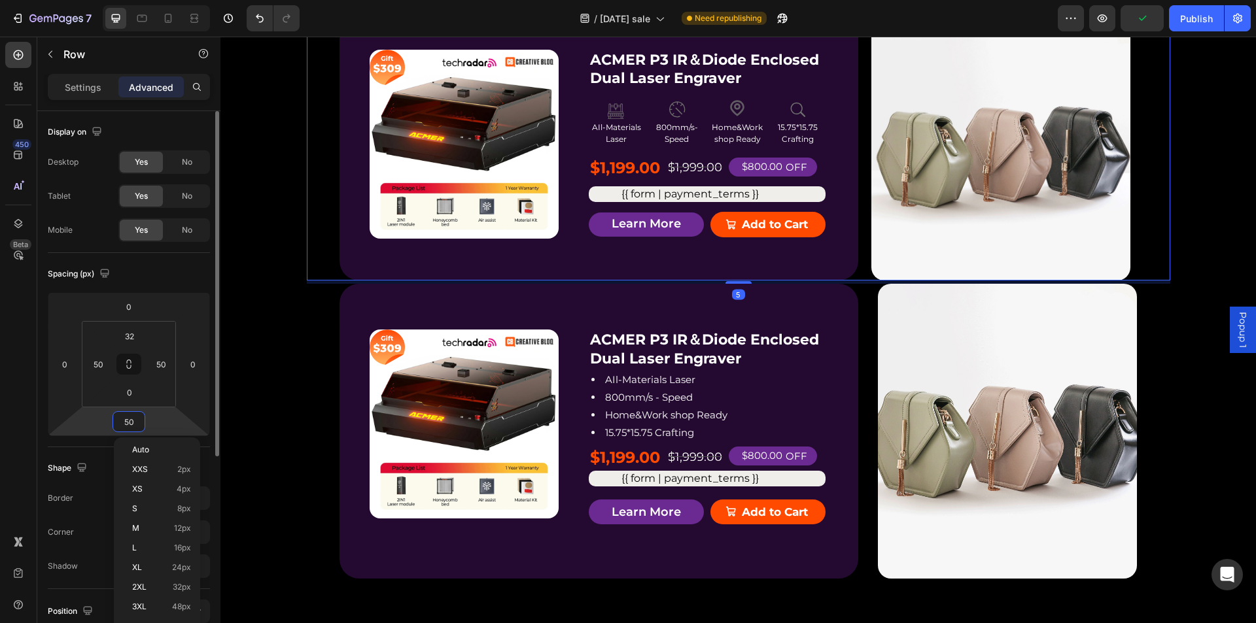
type input "50"
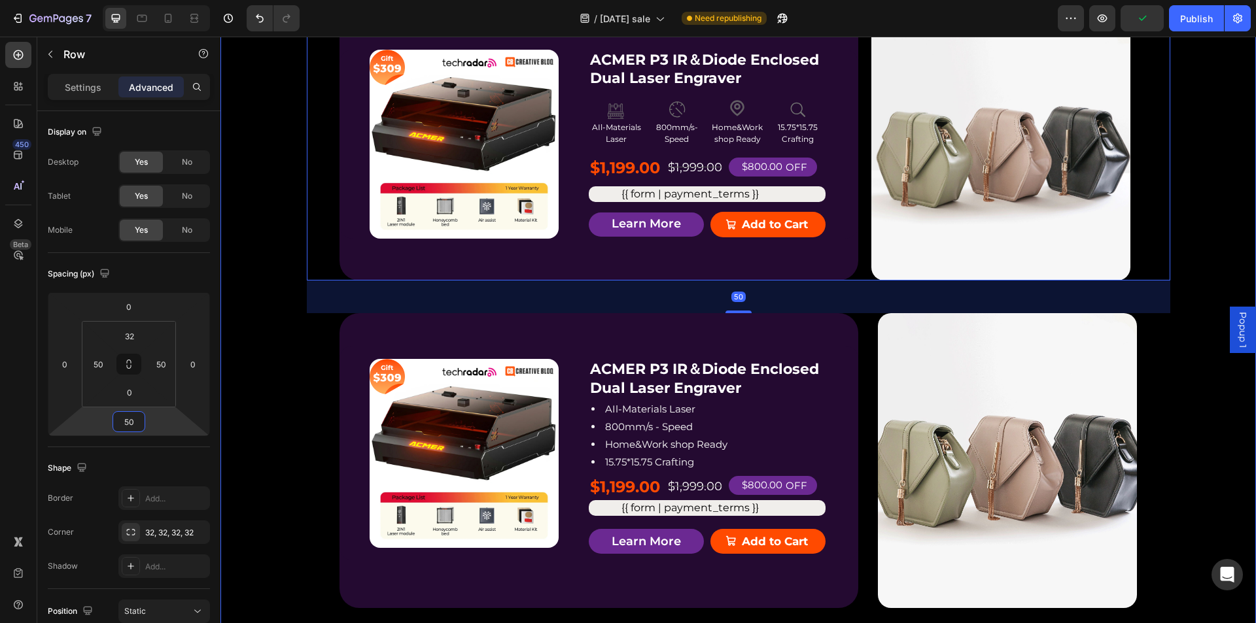
click at [262, 395] on div "P2 Free $168 Gift Button Image $168 Text Block Get a FREE ACMER M4 [PERSON_NAME…" at bounding box center [737, 516] width 1035 height 1378
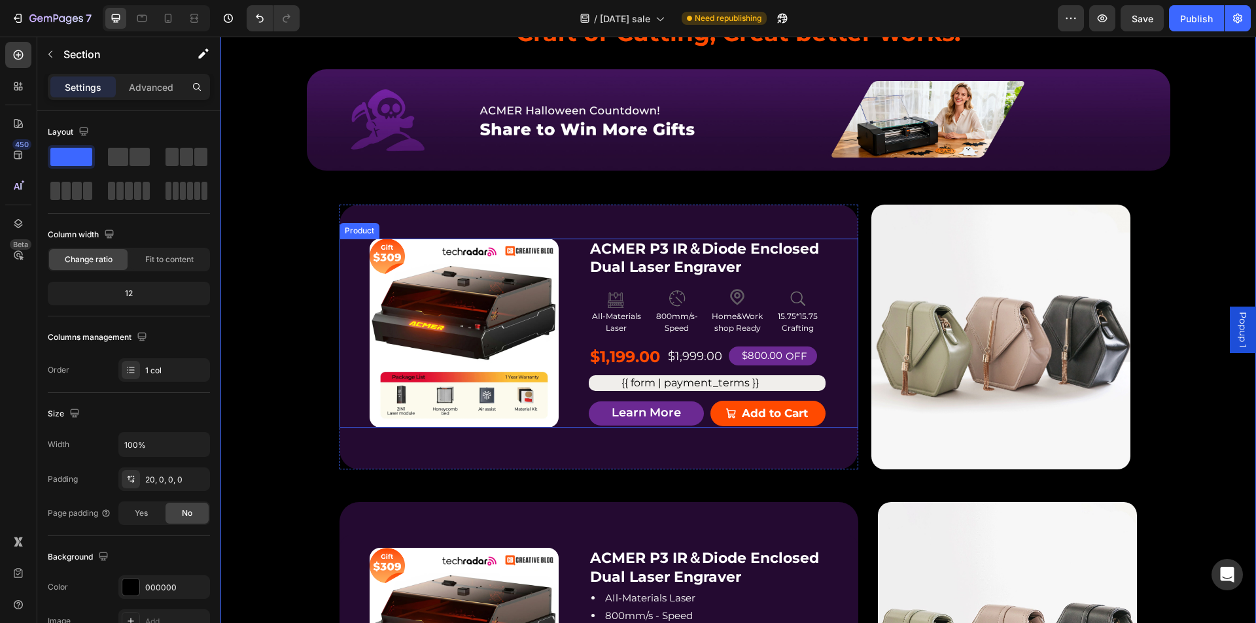
scroll to position [1177, 0]
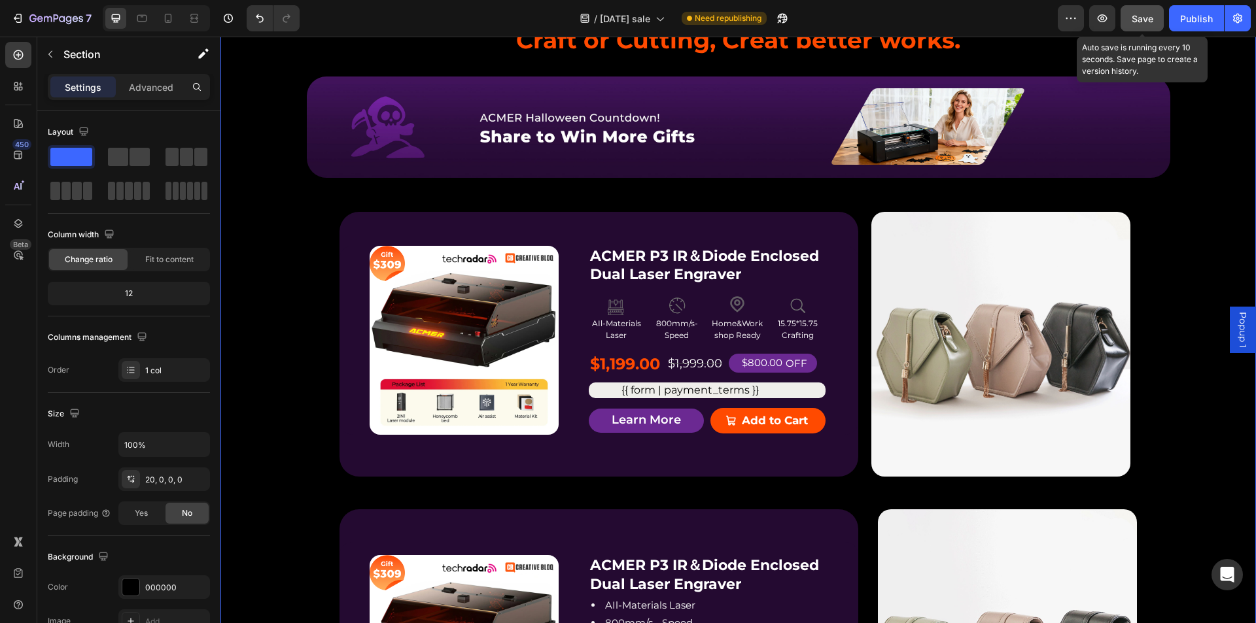
click at [1136, 16] on span "Save" at bounding box center [1143, 18] width 22 height 11
